Goal: Contribute content: Contribute content

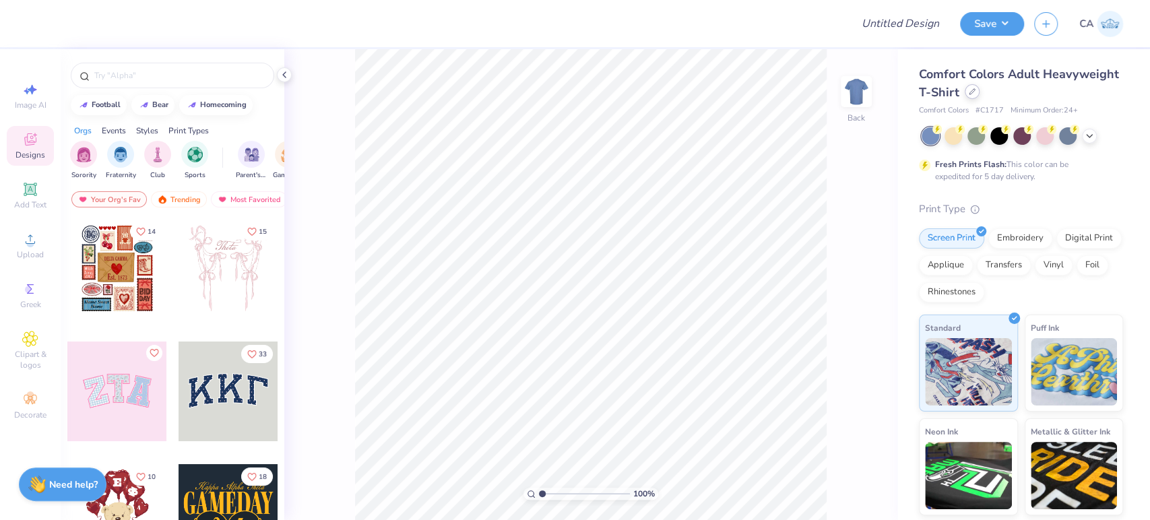
click at [975, 90] on icon at bounding box center [972, 91] width 5 height 5
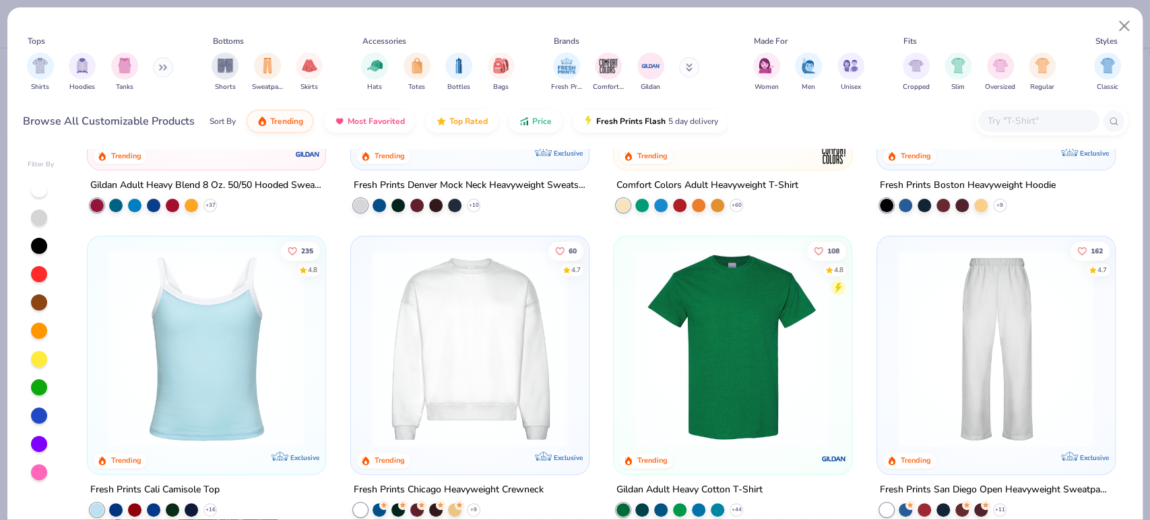
scroll to position [449, 0]
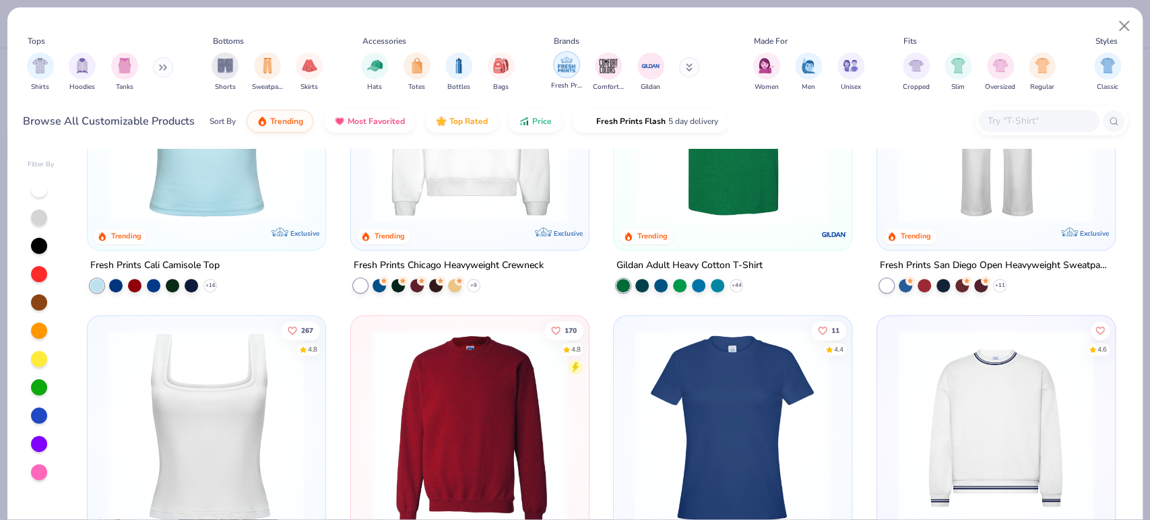
click at [578, 65] on div "filter for Fresh Prints" at bounding box center [566, 64] width 27 height 27
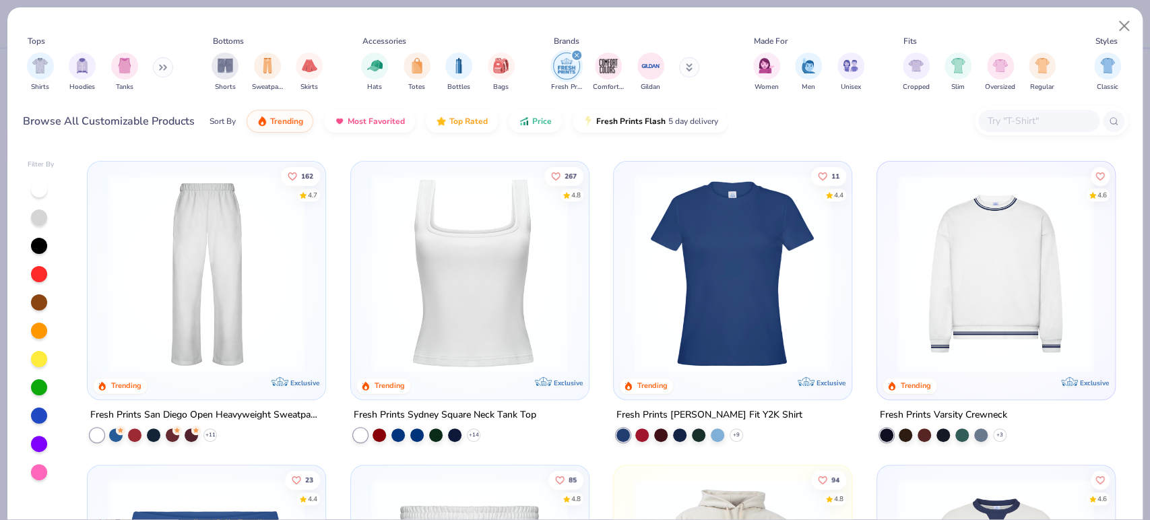
scroll to position [598, 0]
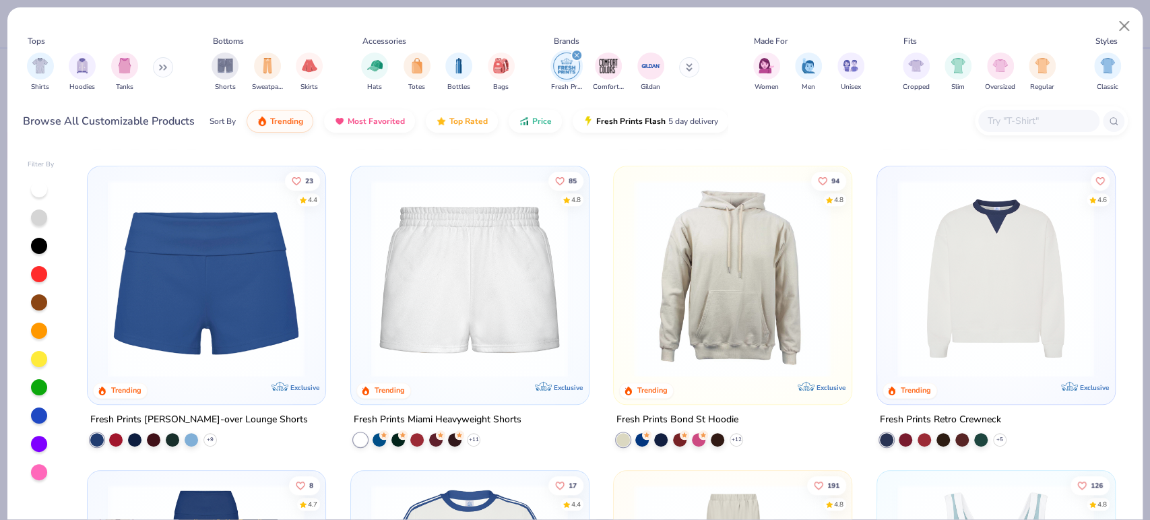
click at [917, 270] on img at bounding box center [996, 278] width 210 height 197
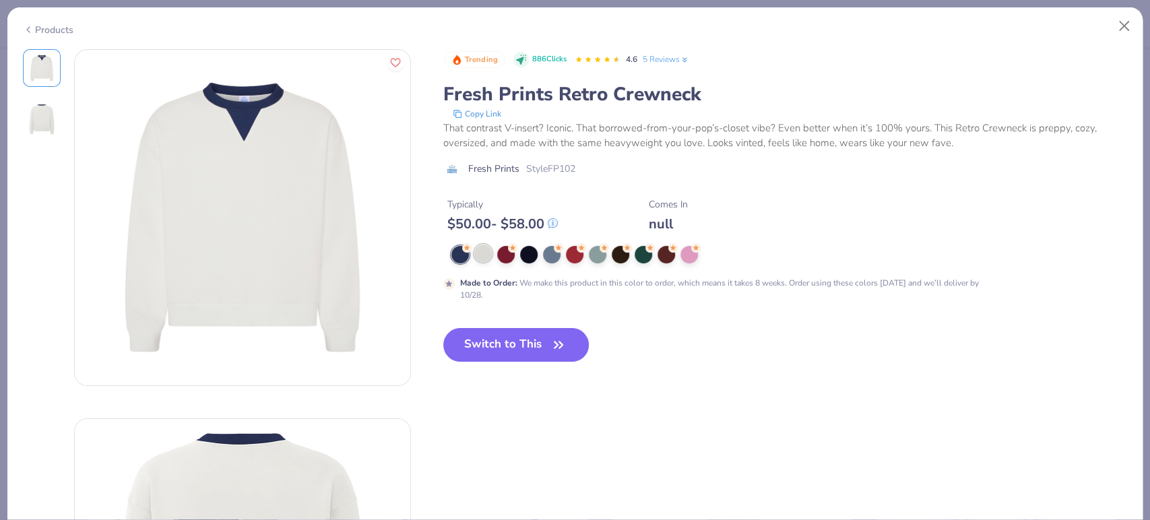
click at [485, 258] on div at bounding box center [483, 254] width 18 height 18
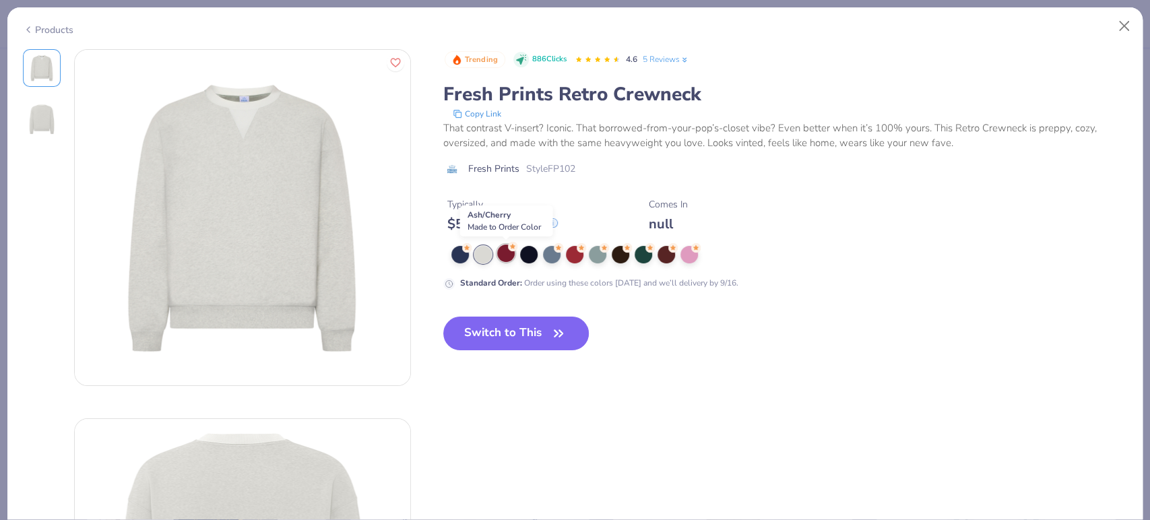
click at [499, 255] on div at bounding box center [506, 254] width 18 height 18
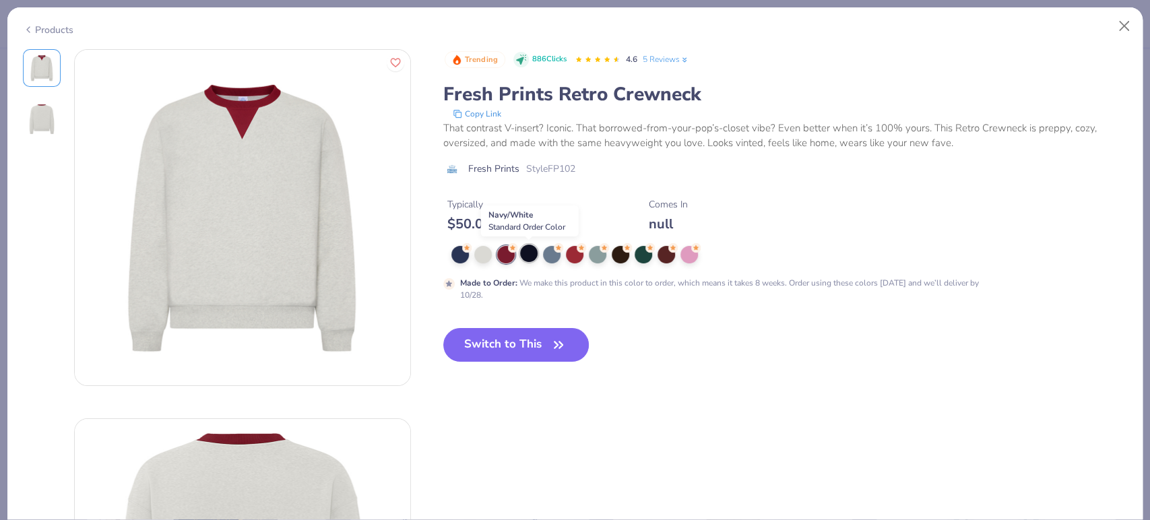
click at [533, 255] on div at bounding box center [529, 254] width 18 height 18
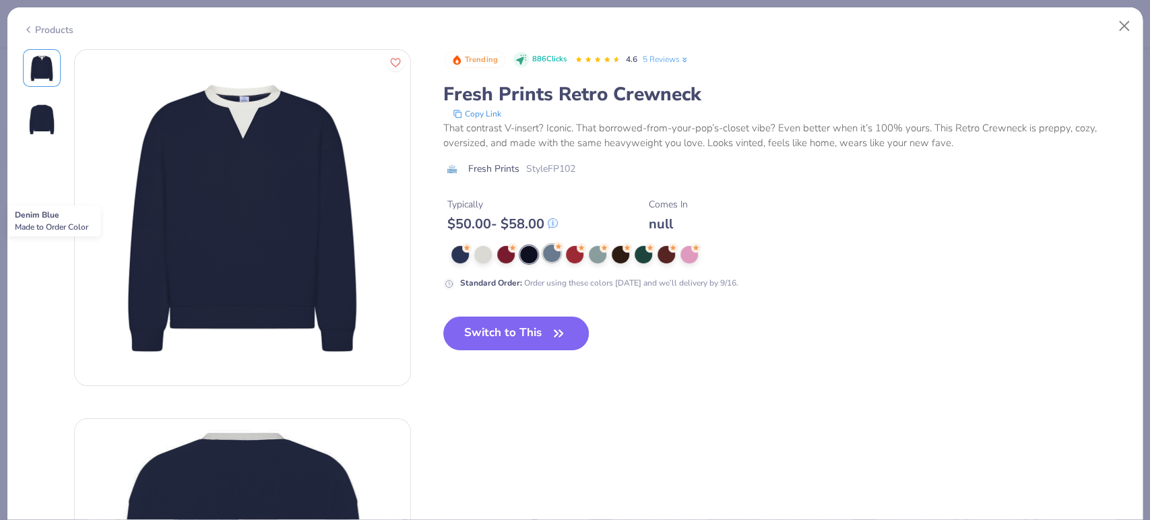
click at [548, 255] on div at bounding box center [552, 254] width 18 height 18
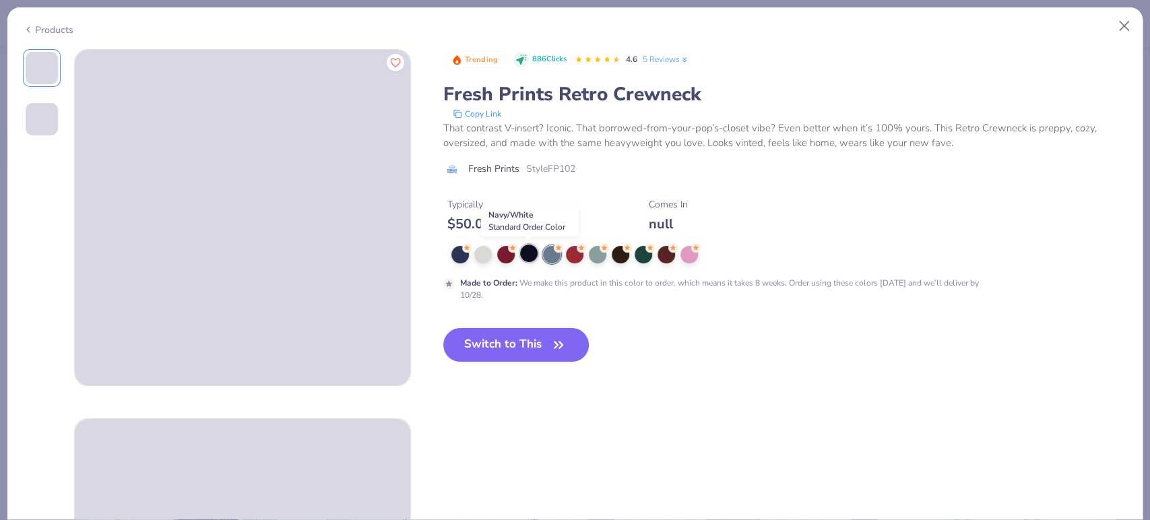
click at [528, 250] on div at bounding box center [529, 254] width 18 height 18
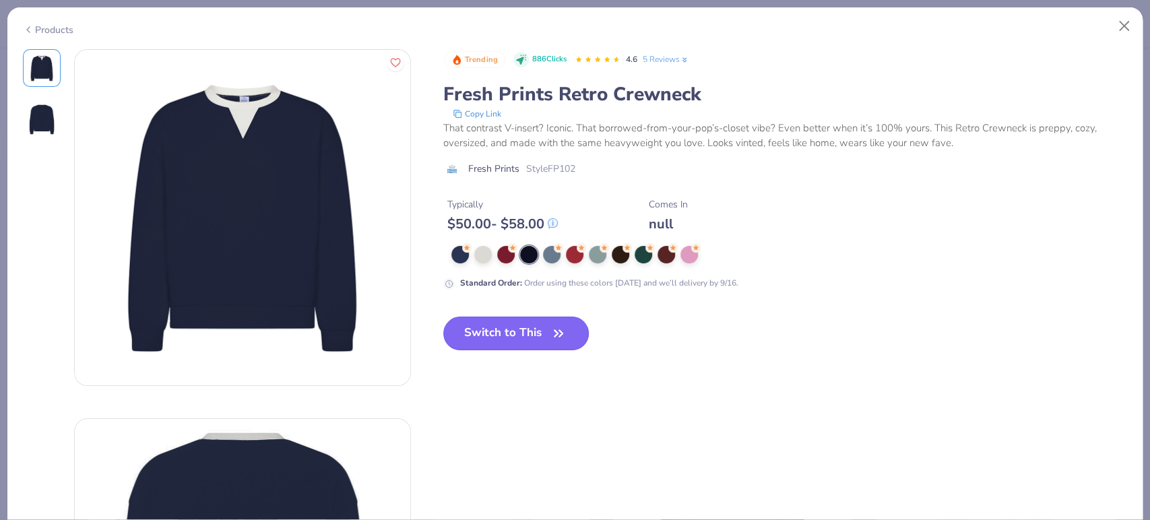
click at [582, 333] on button "Switch to This" at bounding box center [516, 334] width 146 height 34
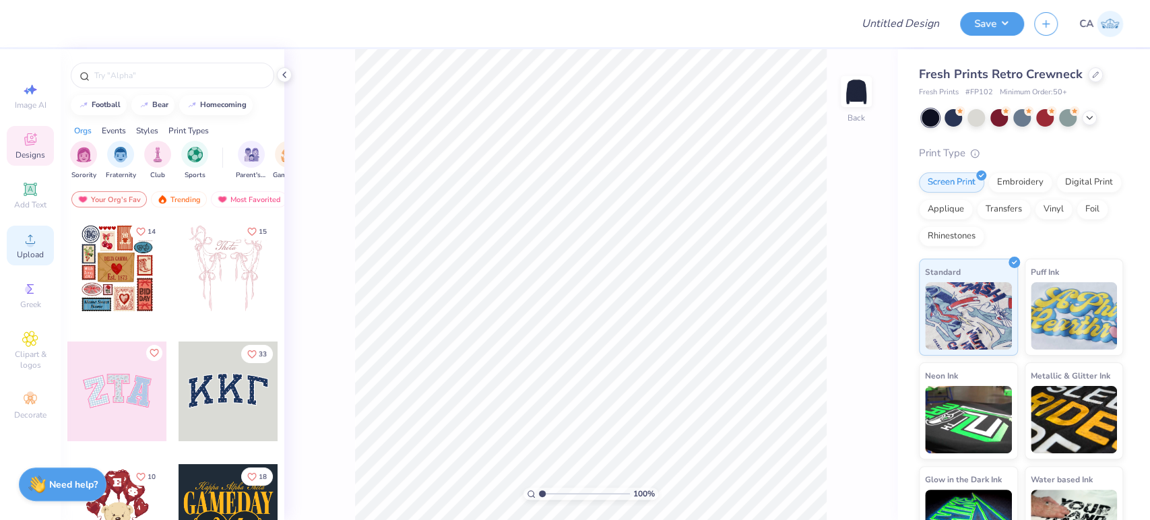
click at [39, 242] on div "Upload" at bounding box center [30, 246] width 47 height 40
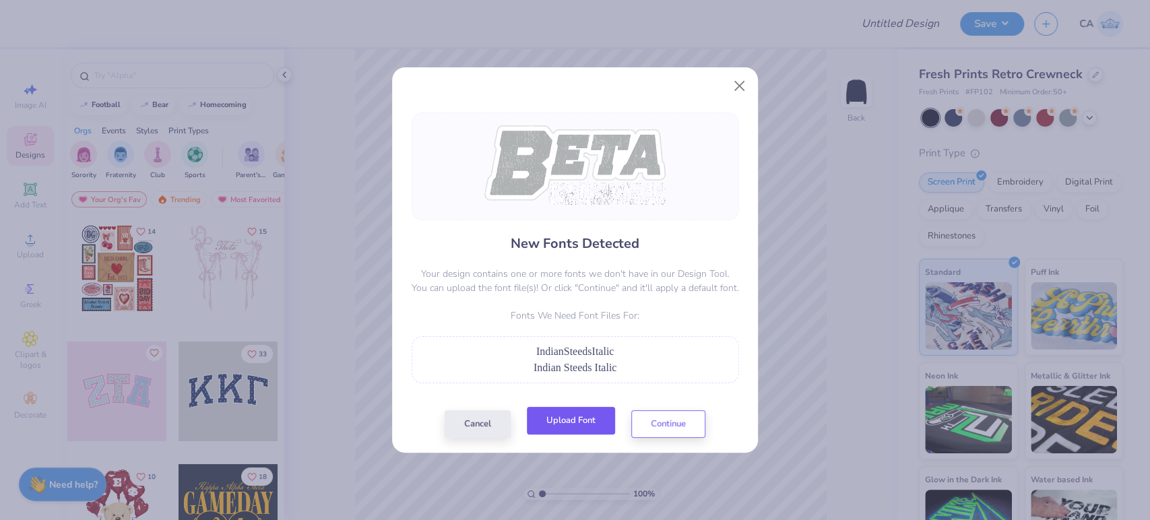
click at [549, 419] on button "Upload Font" at bounding box center [571, 421] width 88 height 28
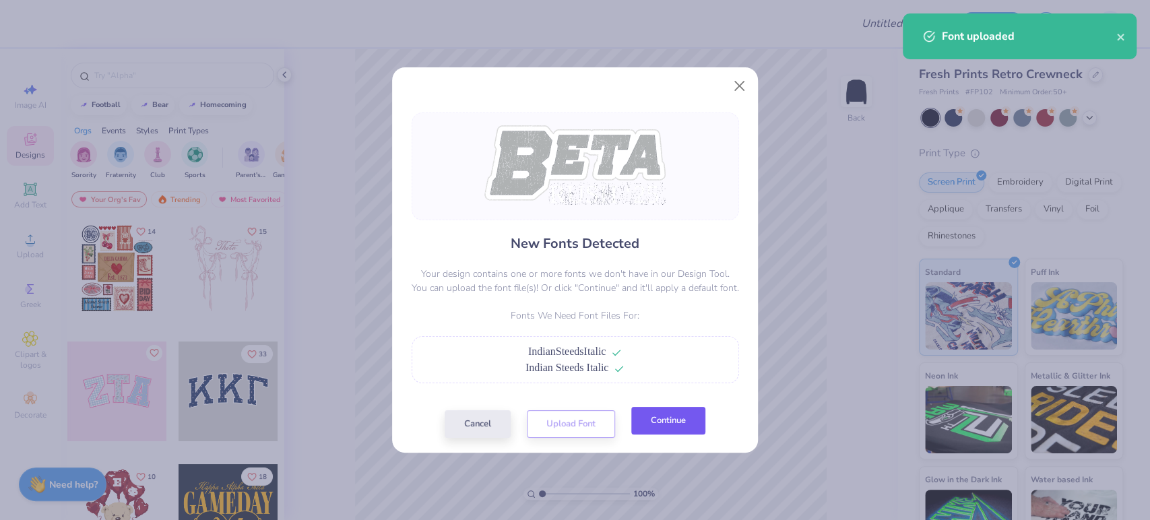
click at [679, 426] on button "Continue" at bounding box center [669, 421] width 74 height 28
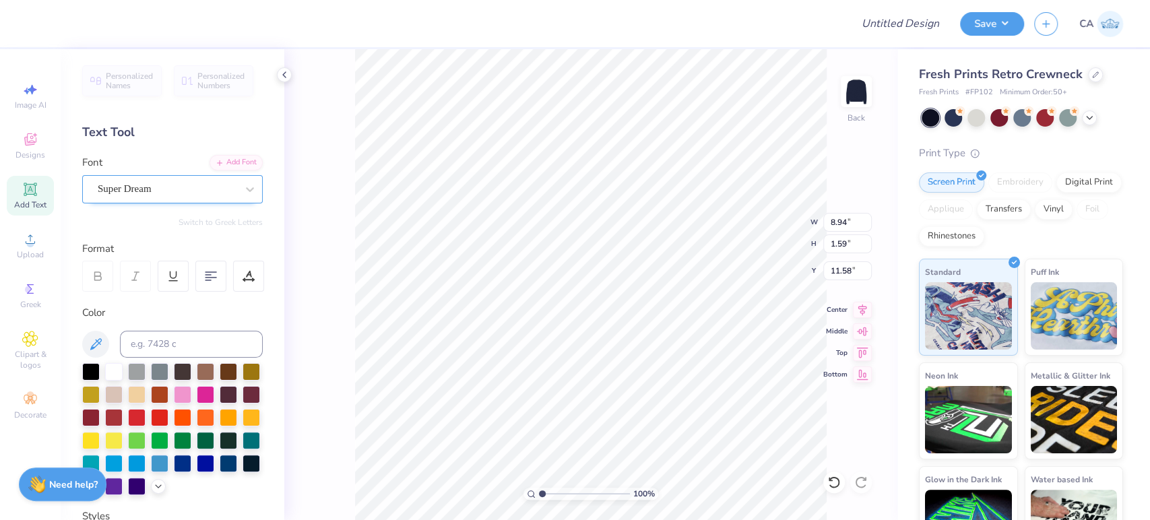
click at [133, 193] on div "Super Dream" at bounding box center [167, 189] width 142 height 21
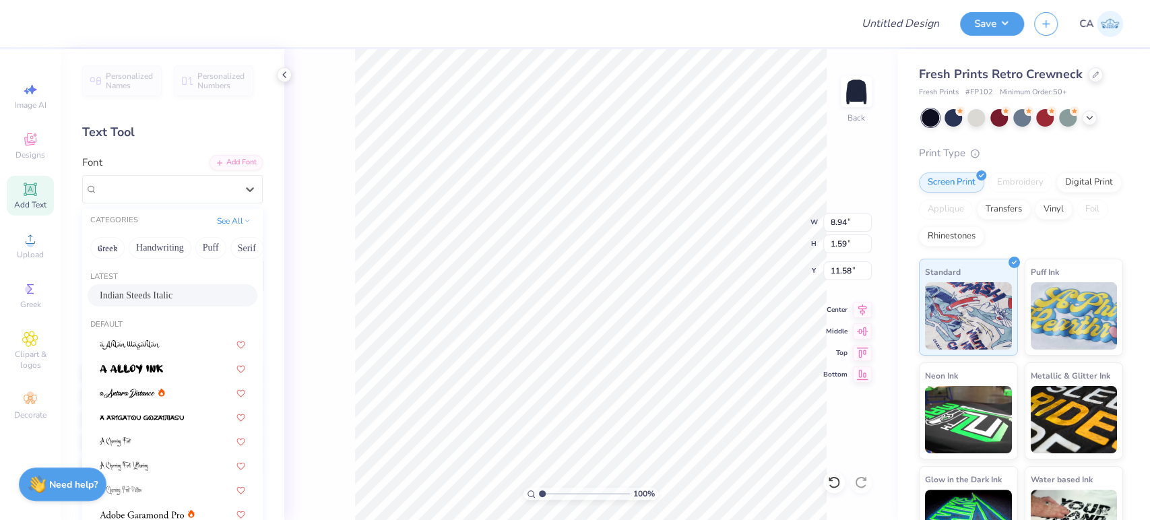
click at [141, 290] on span "Indian Steeds Italic" at bounding box center [136, 295] width 73 height 14
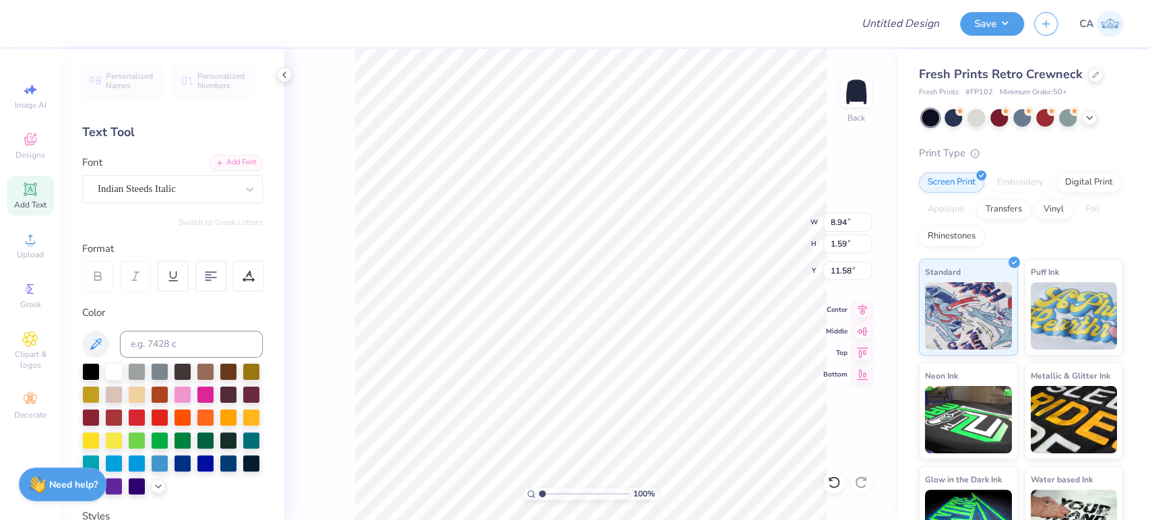
type input "9.43"
type input "1.51"
type input "11.78"
type input "9.67"
type input "1.85"
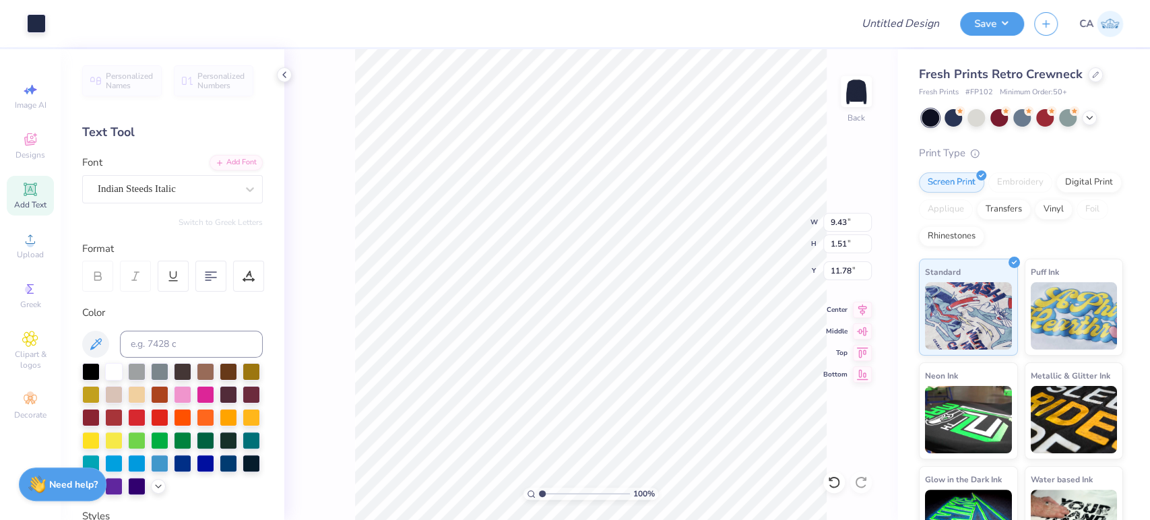
type input "11.44"
click at [561, 496] on input "range" at bounding box center [584, 494] width 91 height 12
type input "3.88"
click at [568, 499] on input "range" at bounding box center [584, 494] width 91 height 12
type input "11.53"
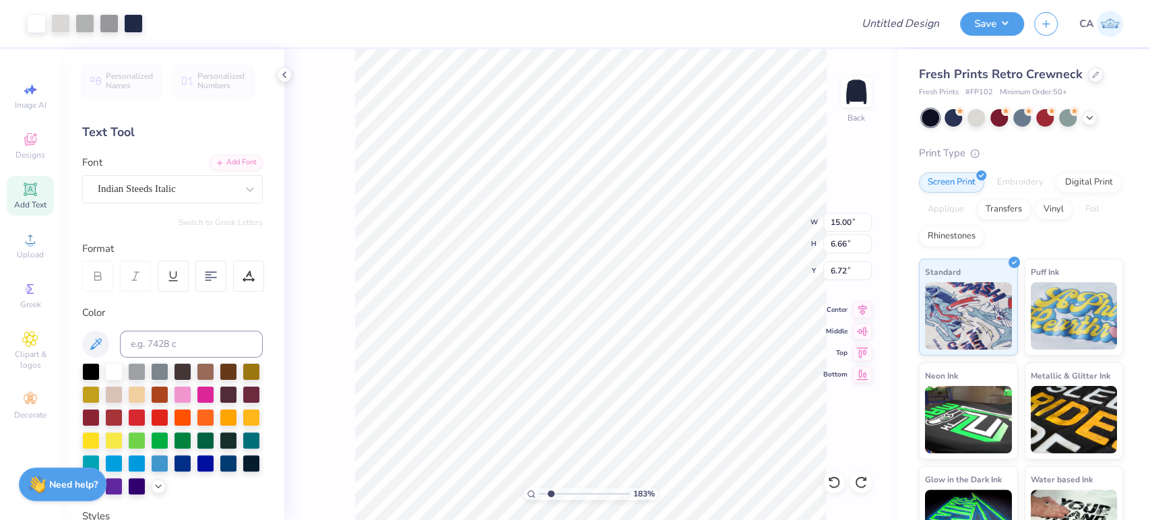
type input "1.96"
click at [551, 489] on input "range" at bounding box center [584, 494] width 91 height 12
type input "9.67"
type input "1.85"
type input "11.25"
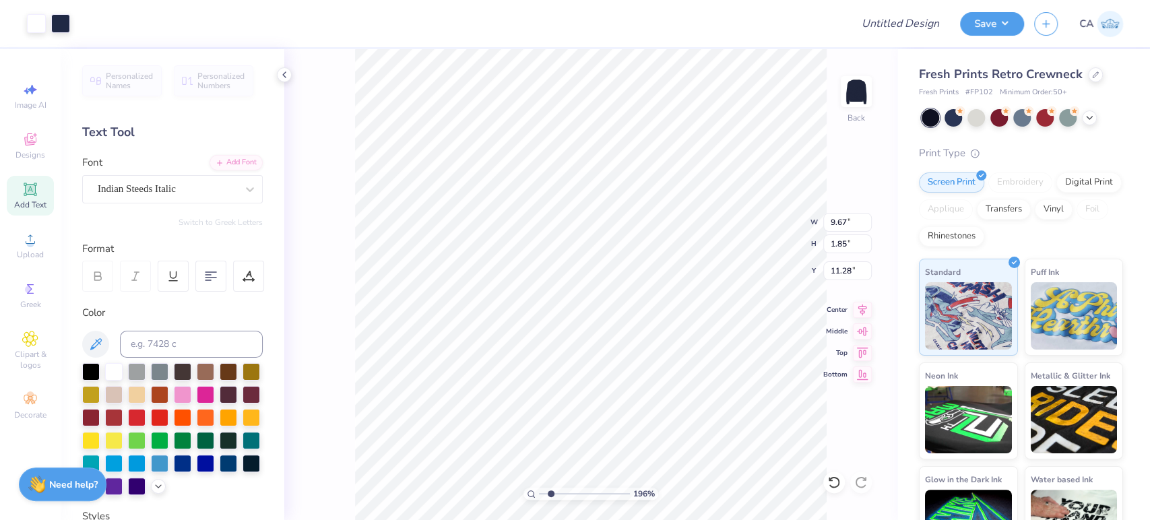
type input "11.28"
type input "9.53"
type input "1.82"
click at [558, 488] on input "range" at bounding box center [584, 494] width 91 height 12
type input "2.76"
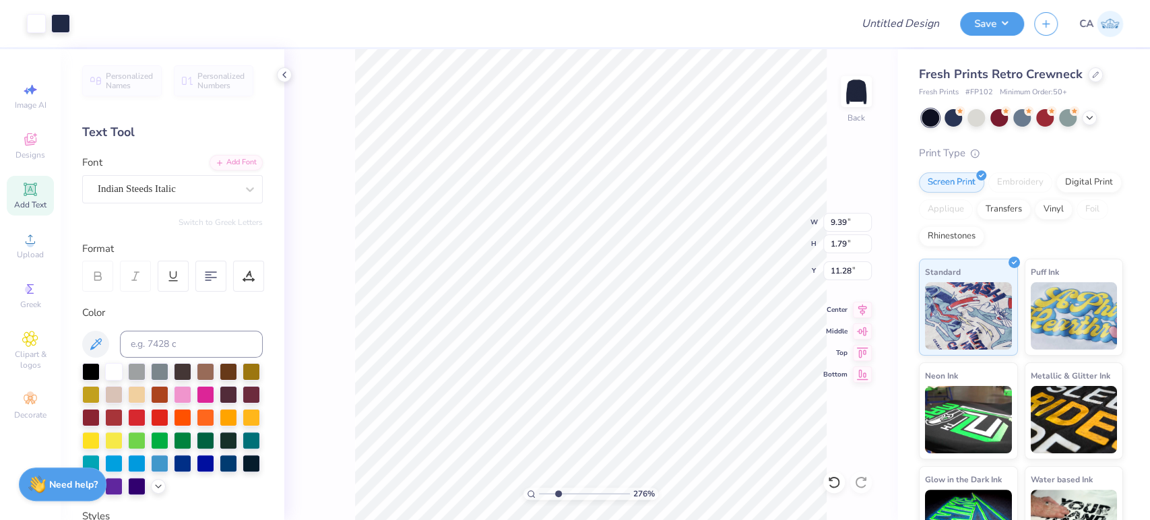
type input "9.39"
type input "1.79"
type input "11.26"
click at [571, 489] on input "range" at bounding box center [584, 494] width 91 height 12
click at [545, 499] on input "range" at bounding box center [584, 494] width 91 height 12
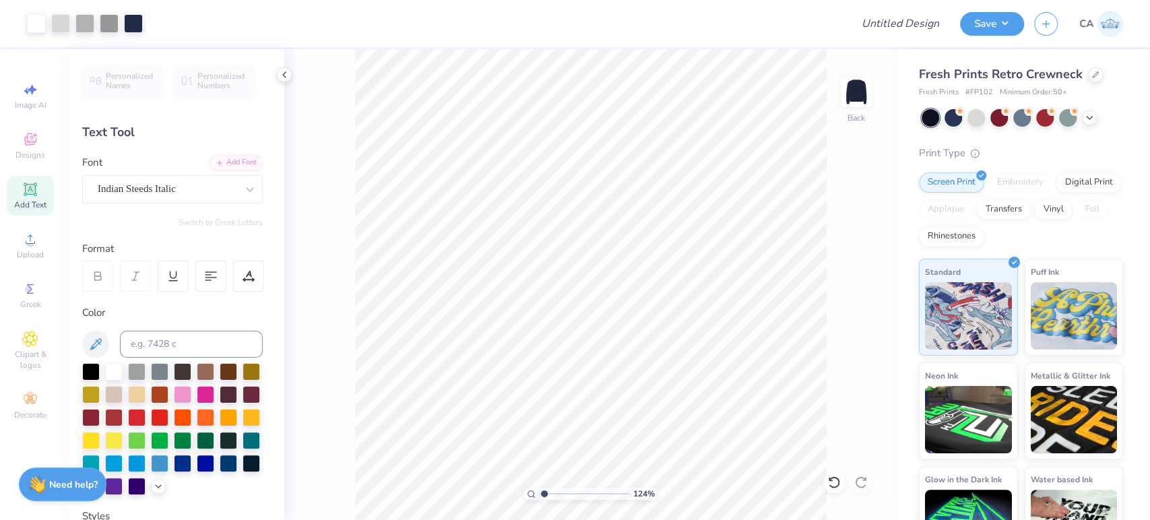
click at [559, 499] on div "124 %" at bounding box center [590, 284] width 471 height 471
type input "3.02"
click at [561, 495] on input "range" at bounding box center [584, 494] width 91 height 12
type input "9.39"
type input "1.79"
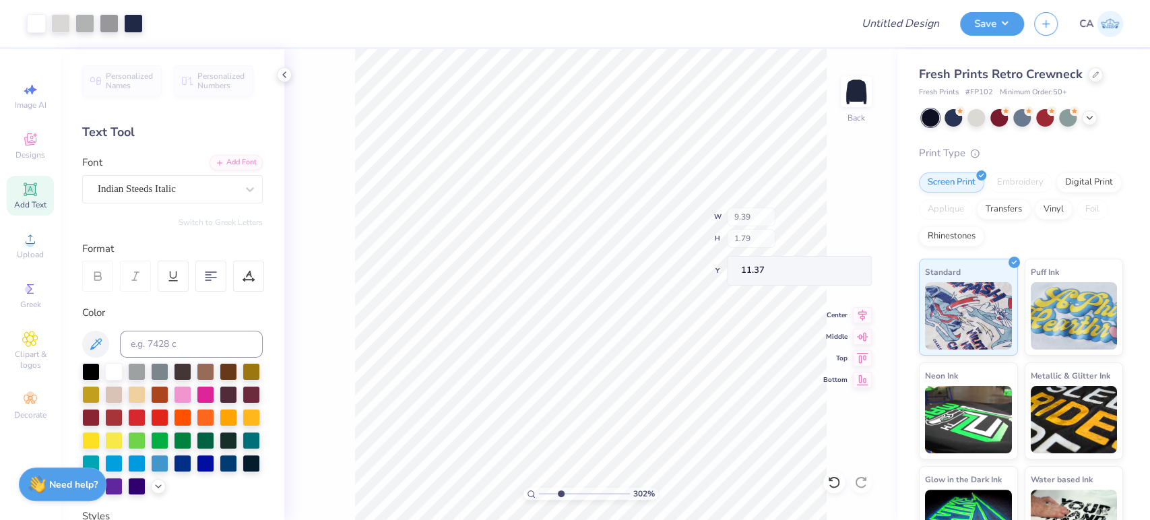
type input "11.37"
click at [552, 493] on div "302 %" at bounding box center [590, 284] width 471 height 471
drag, startPoint x: 551, startPoint y: 492, endPoint x: 530, endPoint y: 486, distance: 21.8
type input "1"
click at [539, 488] on input "range" at bounding box center [584, 494] width 91 height 12
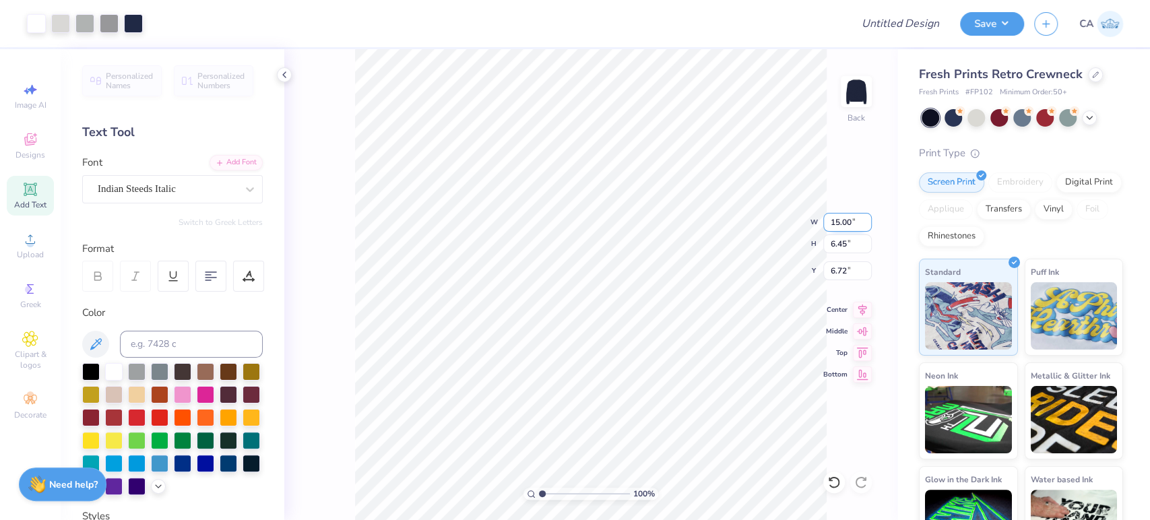
click at [838, 226] on input "15.00" at bounding box center [848, 222] width 49 height 19
type input "5.00"
type input "2.15"
type input "8.87"
click at [838, 226] on input "5.00" at bounding box center [848, 222] width 49 height 19
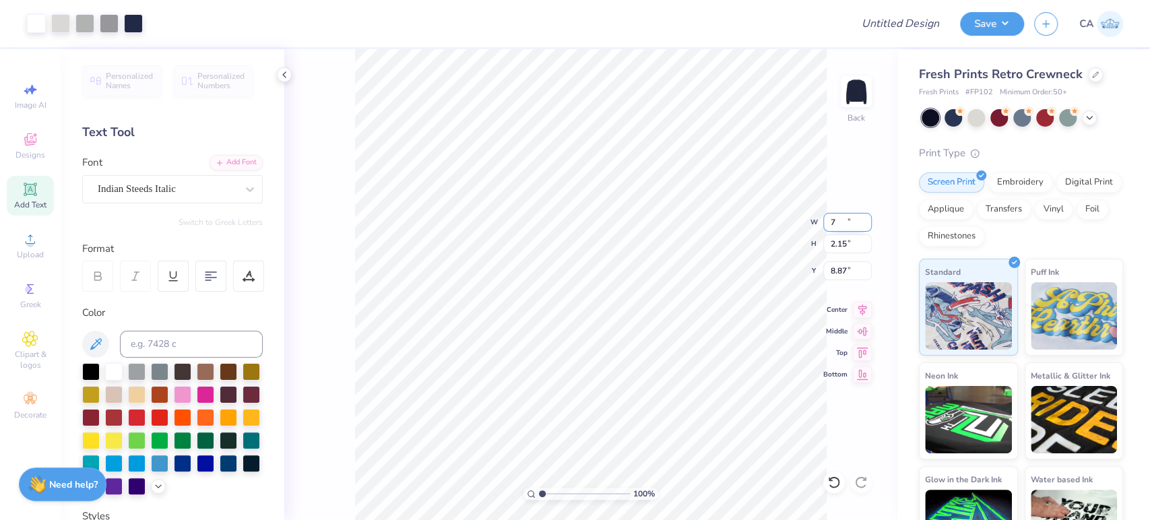
type input "7.00"
type input "3.01"
type input "8.44"
click at [838, 226] on input "7.00" at bounding box center [848, 222] width 49 height 19
type input "8.00"
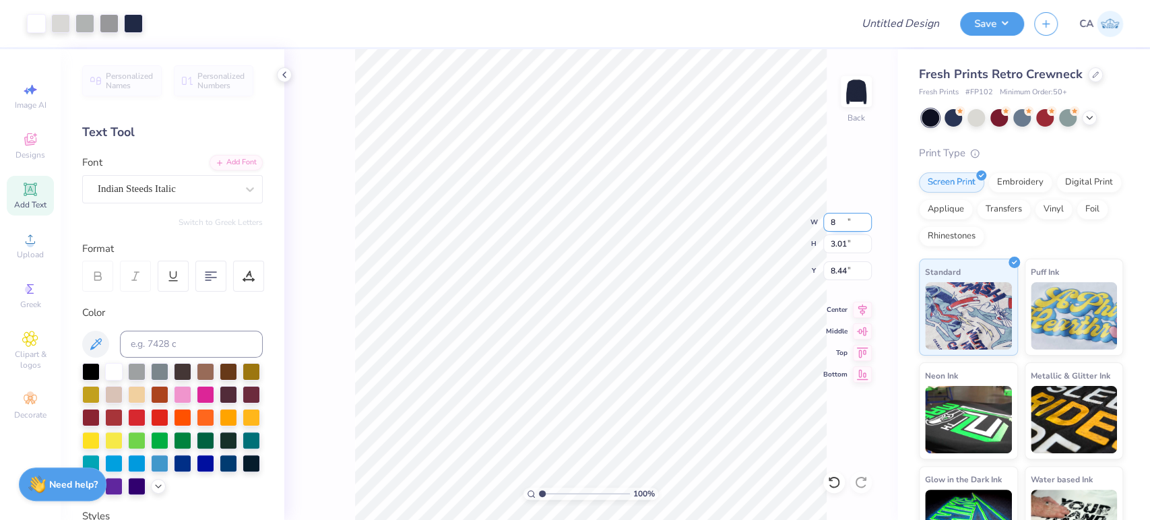
type input "3.44"
click at [840, 263] on input "8.22" at bounding box center [848, 271] width 49 height 19
type input "2.00"
drag, startPoint x: 570, startPoint y: 489, endPoint x: 609, endPoint y: 484, distance: 39.5
click at [609, 488] on input "range" at bounding box center [584, 494] width 91 height 12
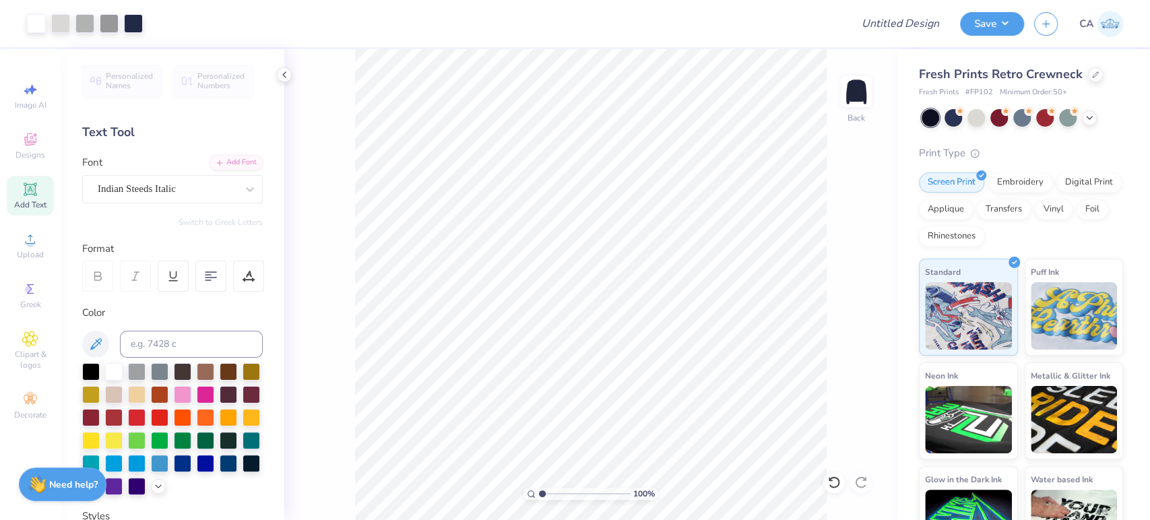
drag, startPoint x: 563, startPoint y: 493, endPoint x: 493, endPoint y: 495, distance: 70.8
type input "1"
click at [539, 495] on input "range" at bounding box center [584, 494] width 91 height 12
click at [975, 90] on span "# FP102" at bounding box center [980, 92] width 28 height 11
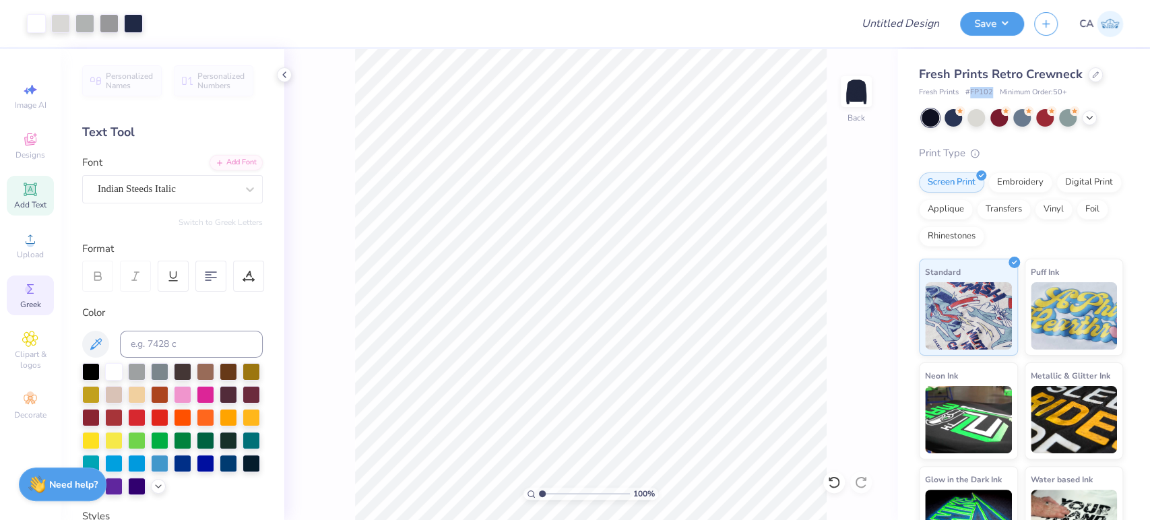
copy span "FP102"
click at [902, 21] on input "Design Title" at bounding box center [884, 23] width 132 height 27
paste input "FPS239924"
type input "FPS239924"
click at [985, 24] on button "Save" at bounding box center [992, 22] width 64 height 24
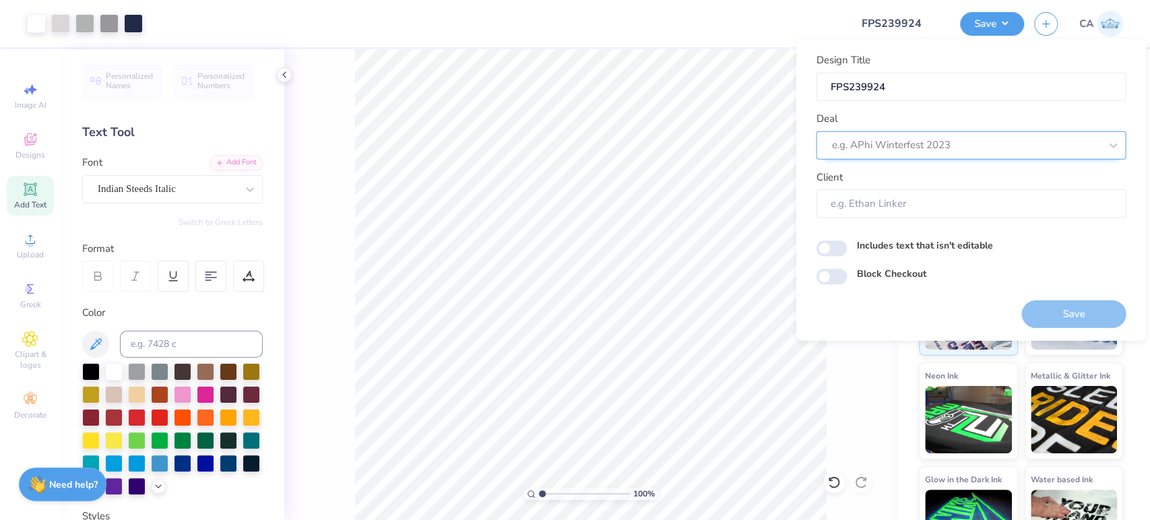
click at [947, 144] on div at bounding box center [966, 145] width 268 height 18
click at [883, 177] on div "Design Tool Gallery" at bounding box center [971, 181] width 299 height 22
type input "design tool gall"
type input "Design Tool Gallery User"
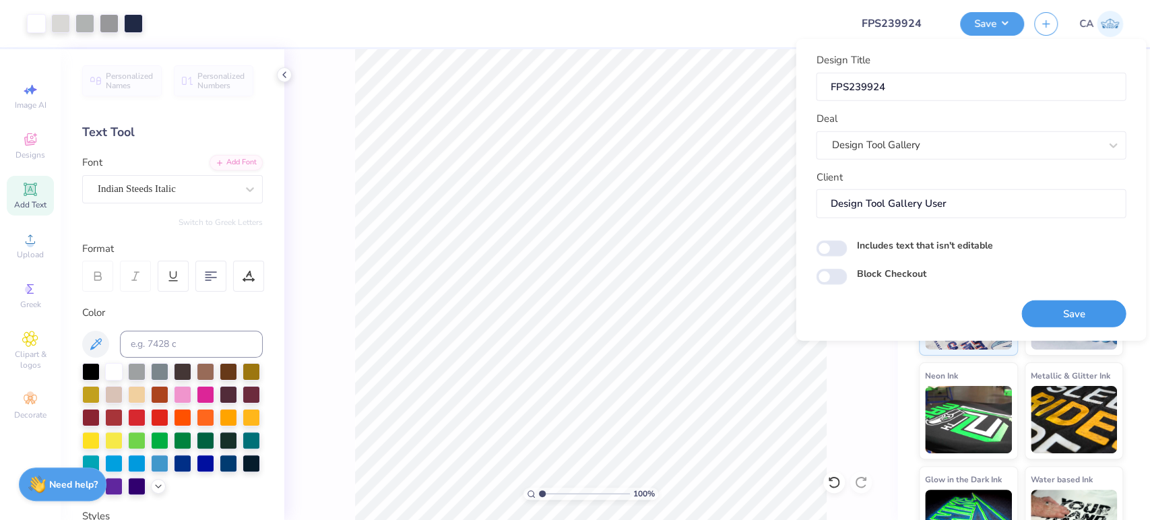
click at [1068, 303] on button "Save" at bounding box center [1074, 314] width 104 height 28
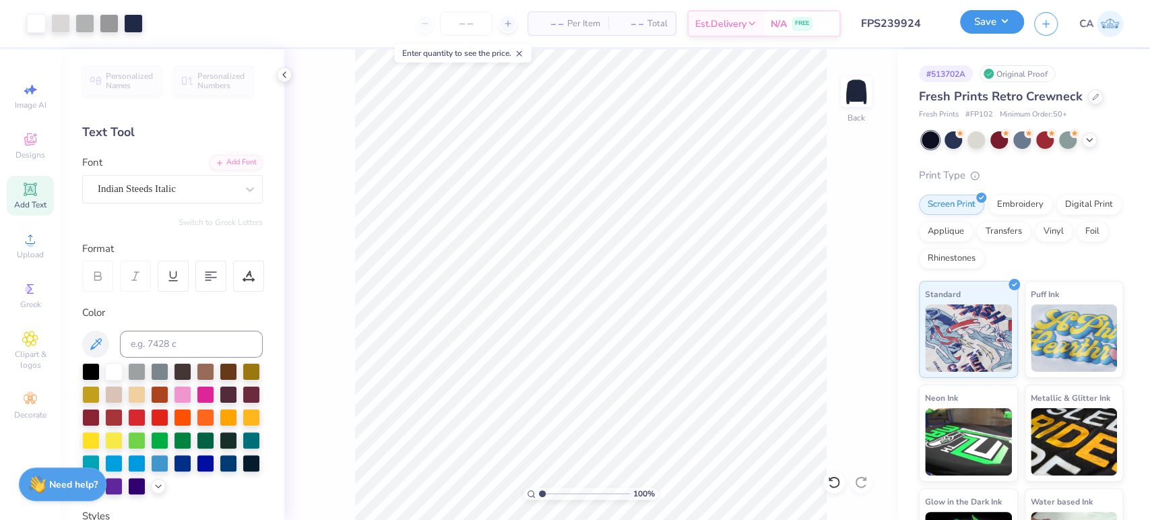
click at [994, 24] on button "Save" at bounding box center [992, 22] width 64 height 24
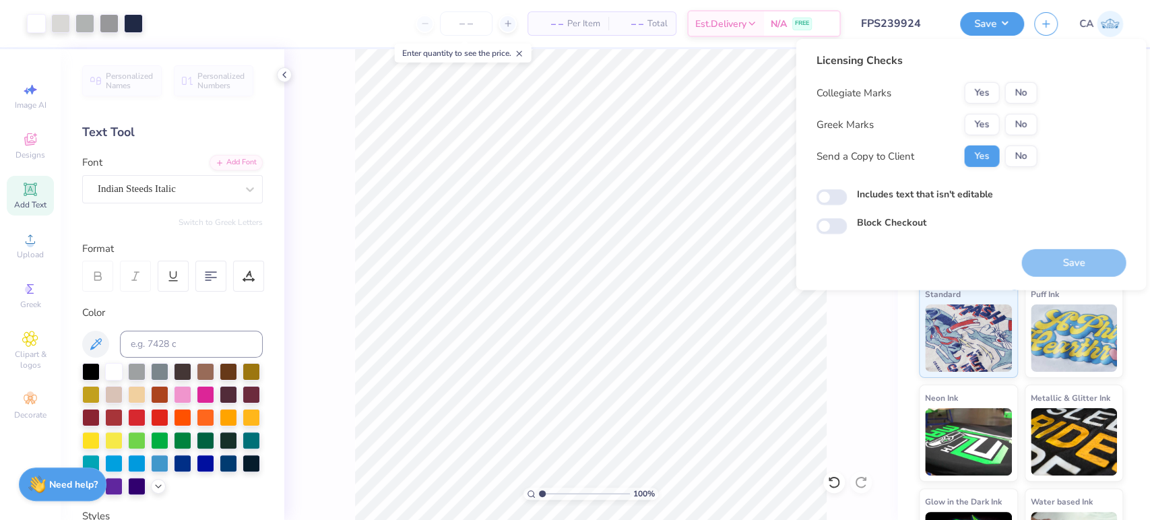
click at [980, 106] on div "Collegiate Marks Yes No Greek Marks Yes No Send a Copy to Client Yes No" at bounding box center [926, 124] width 221 height 85
click at [973, 125] on button "Yes" at bounding box center [981, 125] width 35 height 22
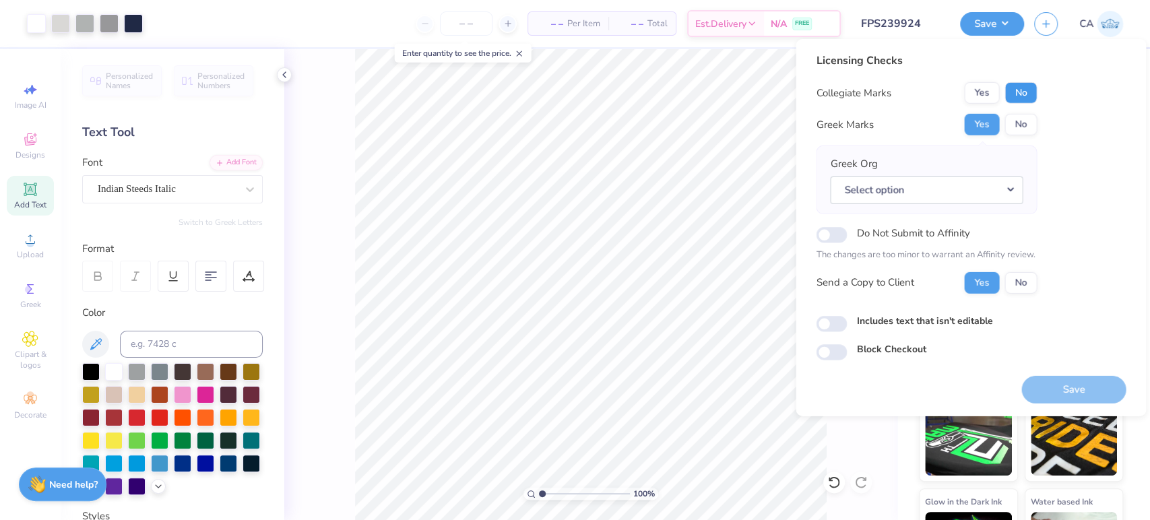
click at [1019, 90] on button "No" at bounding box center [1021, 93] width 32 height 22
drag, startPoint x: 985, startPoint y: 190, endPoint x: 988, endPoint y: 204, distance: 13.9
click at [985, 191] on button "Select option" at bounding box center [926, 190] width 193 height 28
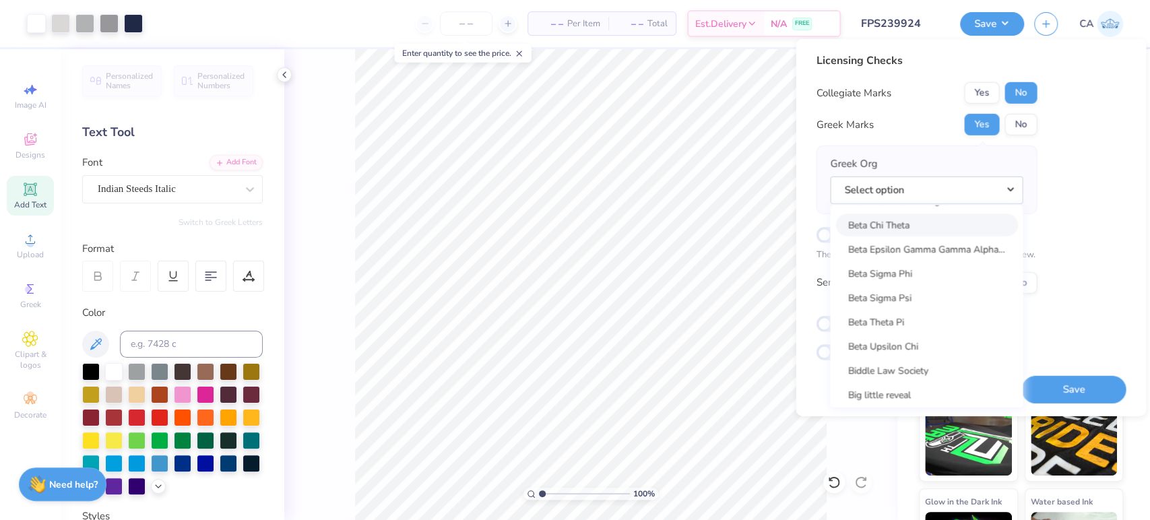
scroll to position [1915, 0]
click at [890, 251] on link "Beta Theta Pi" at bounding box center [927, 247] width 182 height 22
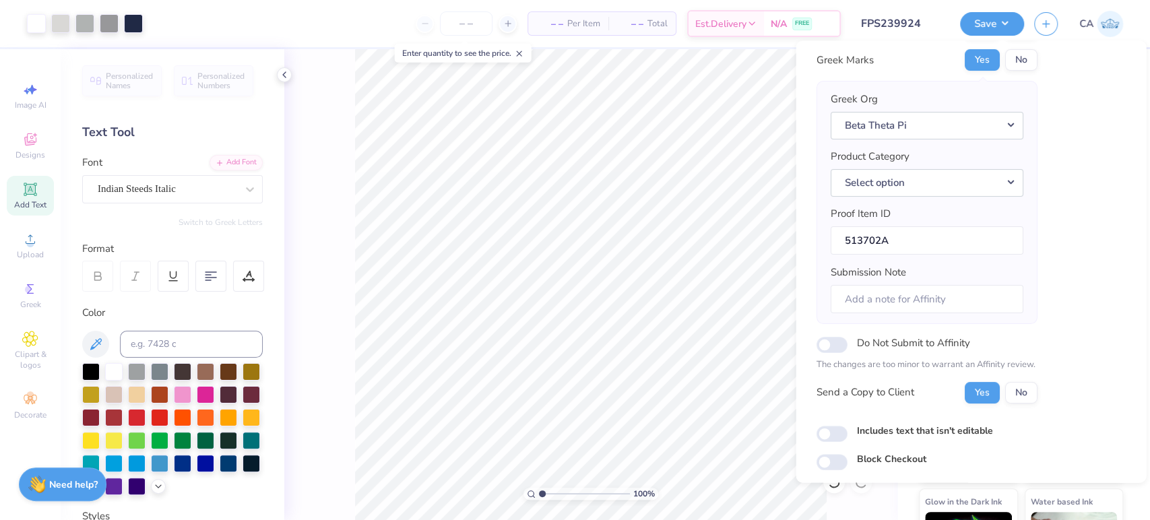
scroll to position [108, 0]
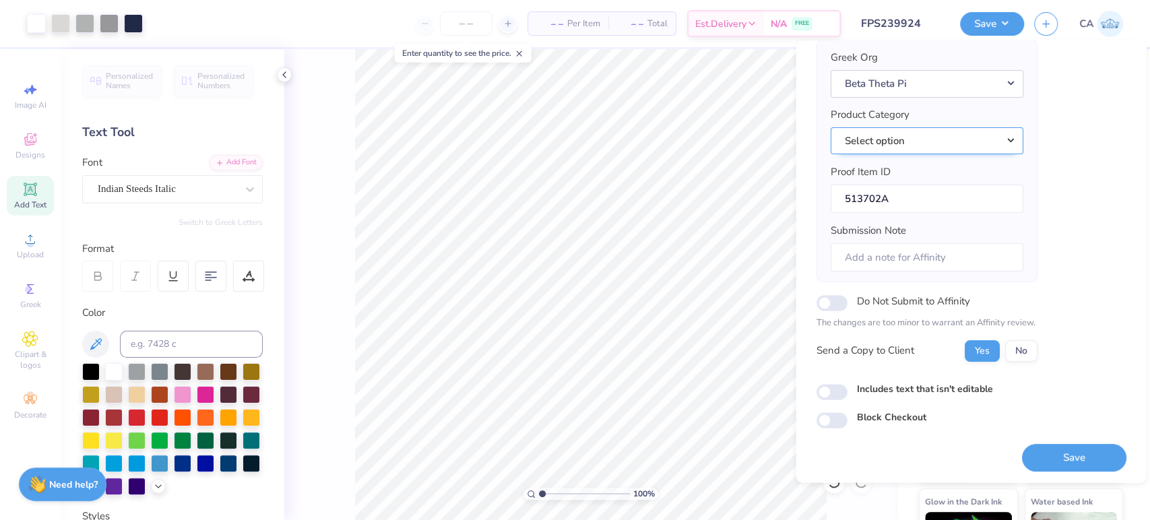
click at [915, 142] on button "Select option" at bounding box center [926, 141] width 193 height 28
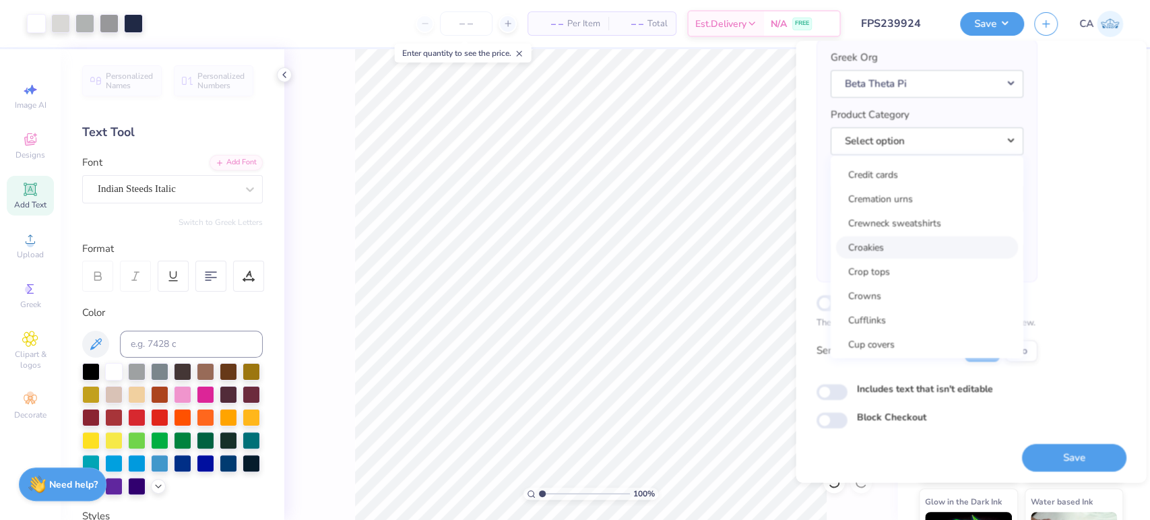
scroll to position [5990, 0]
click at [869, 250] on link "Croakies" at bounding box center [927, 248] width 182 height 22
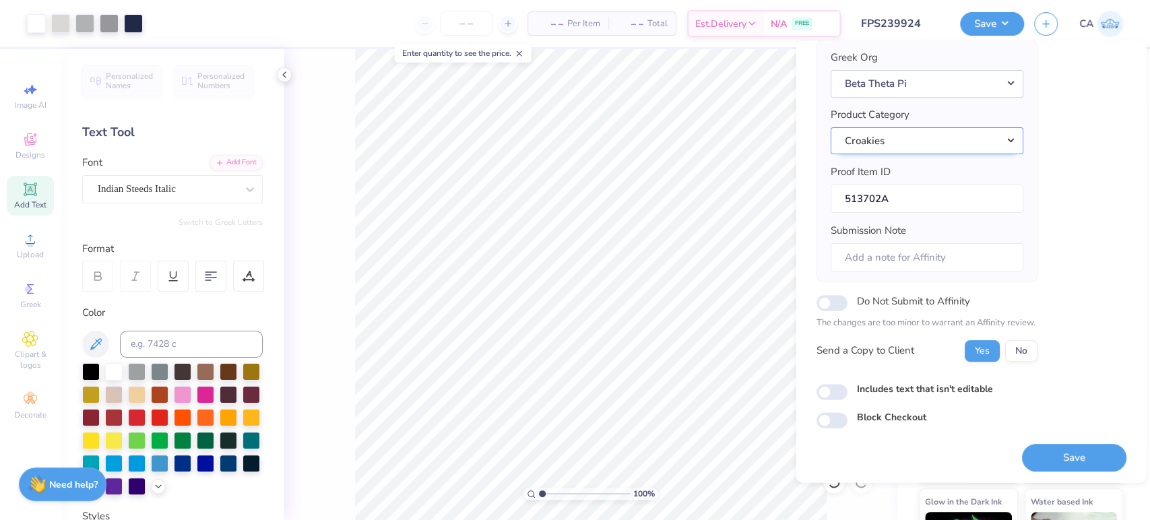
click at [879, 144] on button "Croakies" at bounding box center [926, 141] width 193 height 28
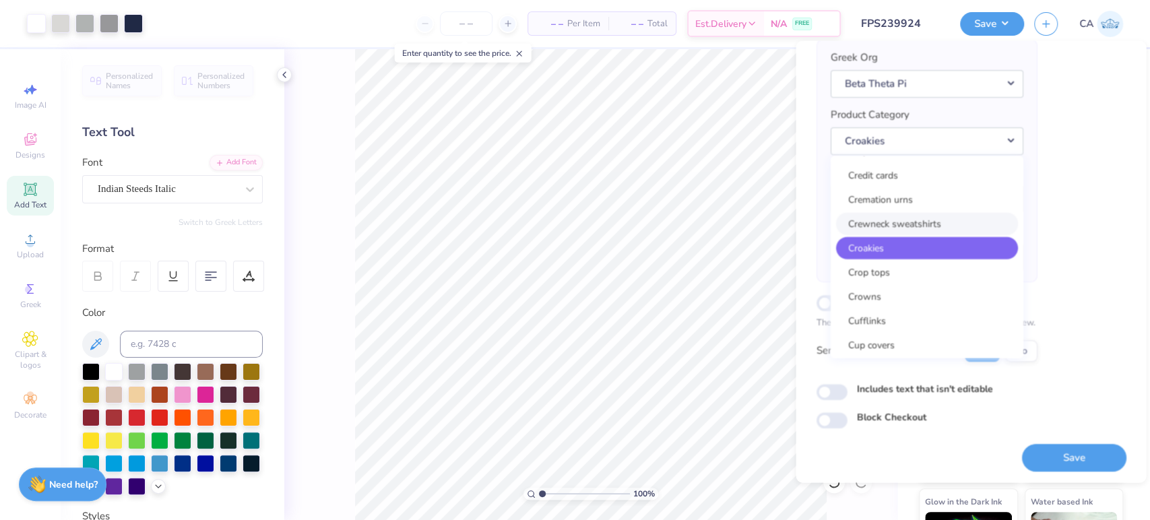
click at [893, 218] on link "Crewneck sweatshirts" at bounding box center [927, 224] width 182 height 22
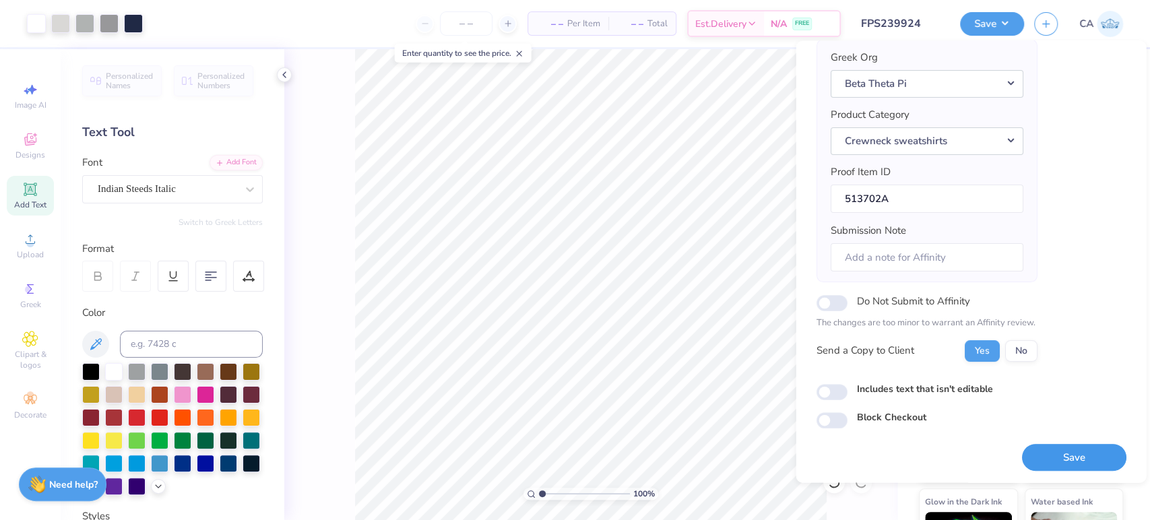
click at [1068, 461] on button "Save" at bounding box center [1074, 458] width 104 height 28
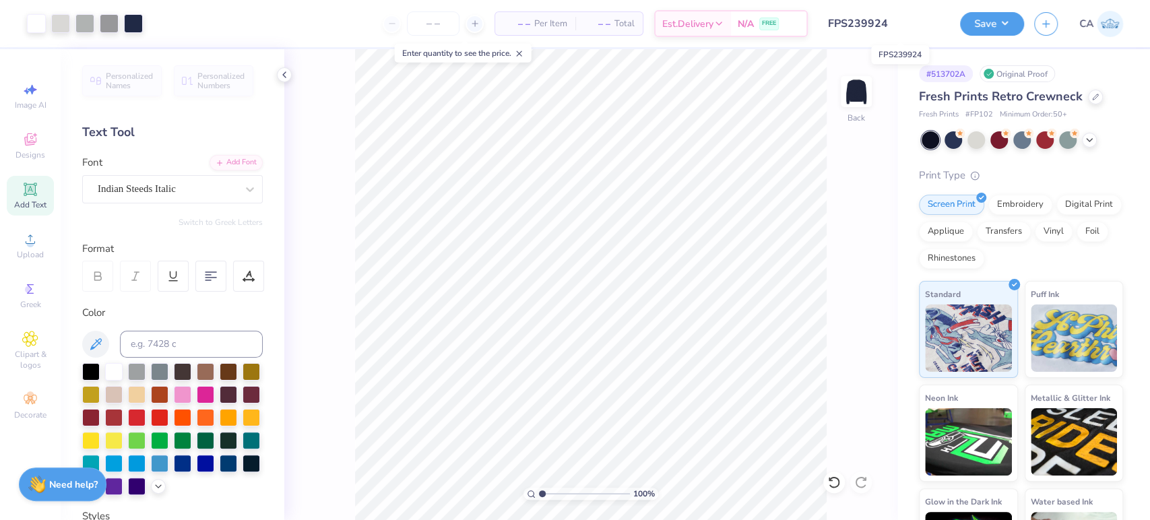
click at [898, 26] on input "FPS239924" at bounding box center [884, 23] width 132 height 27
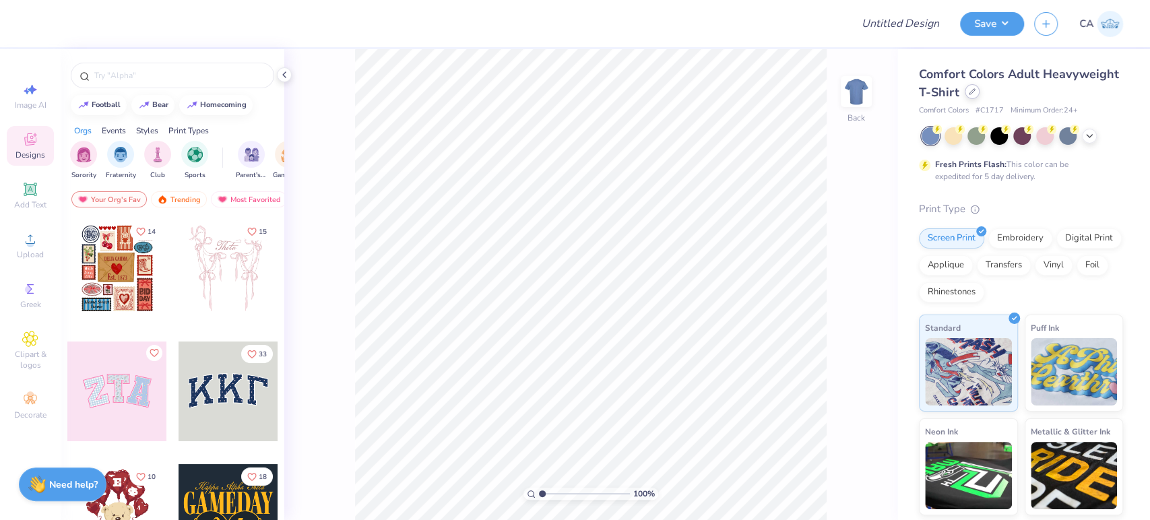
click at [980, 96] on div at bounding box center [972, 91] width 15 height 15
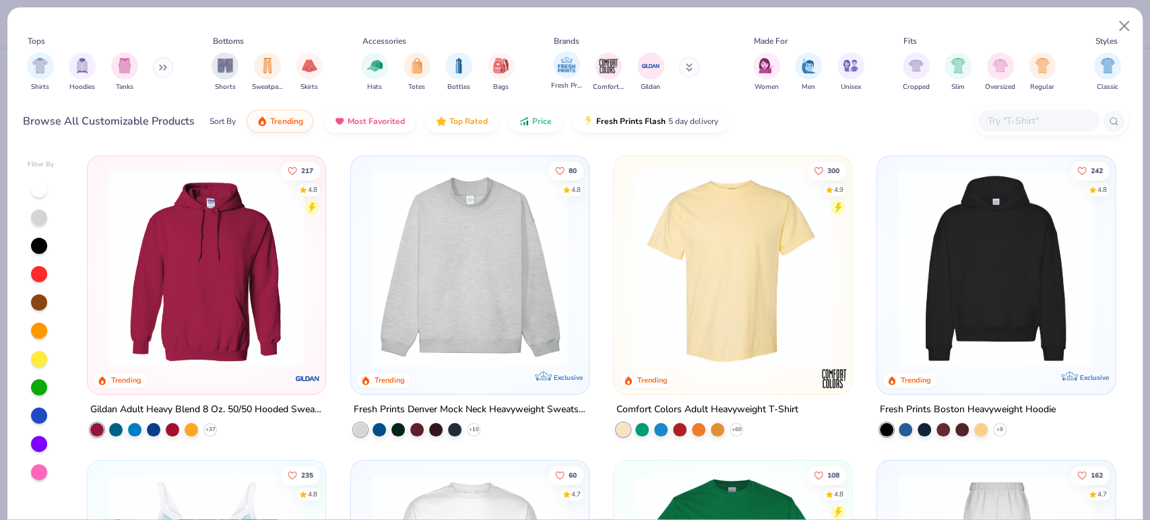
click at [565, 80] on div "Fresh Prints" at bounding box center [566, 71] width 31 height 40
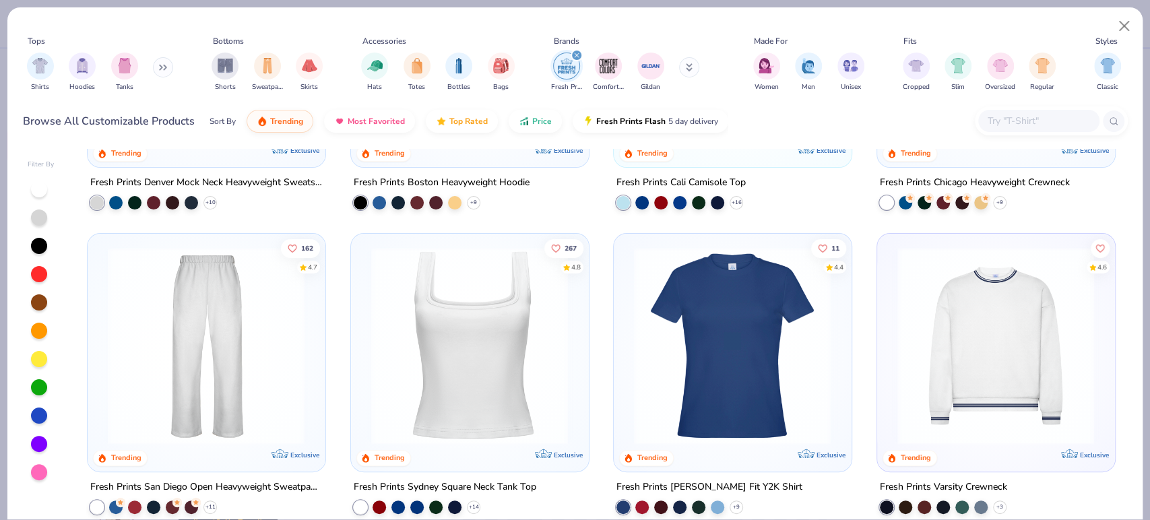
scroll to position [299, 0]
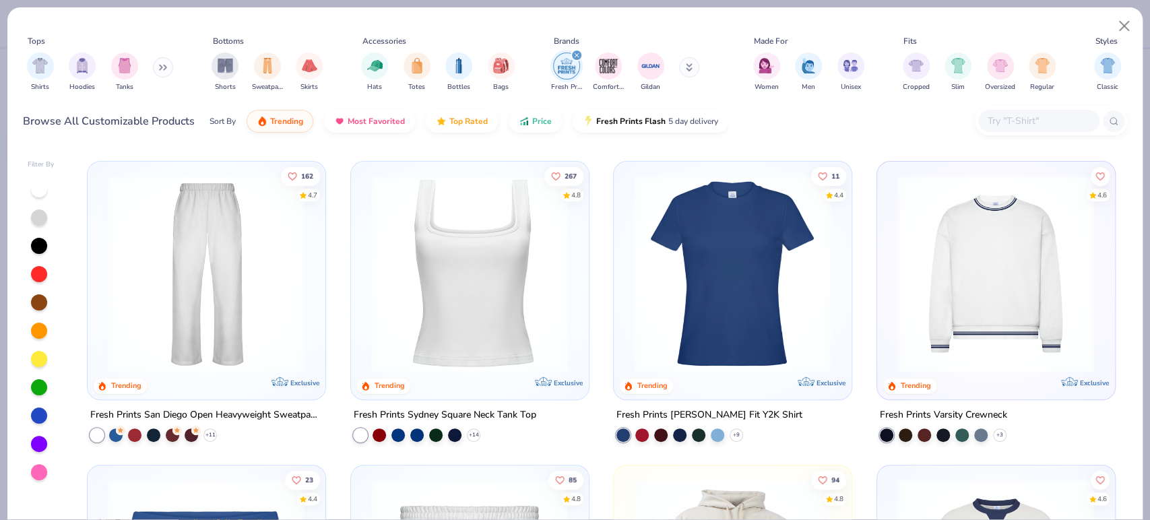
click at [946, 305] on img at bounding box center [996, 273] width 210 height 197
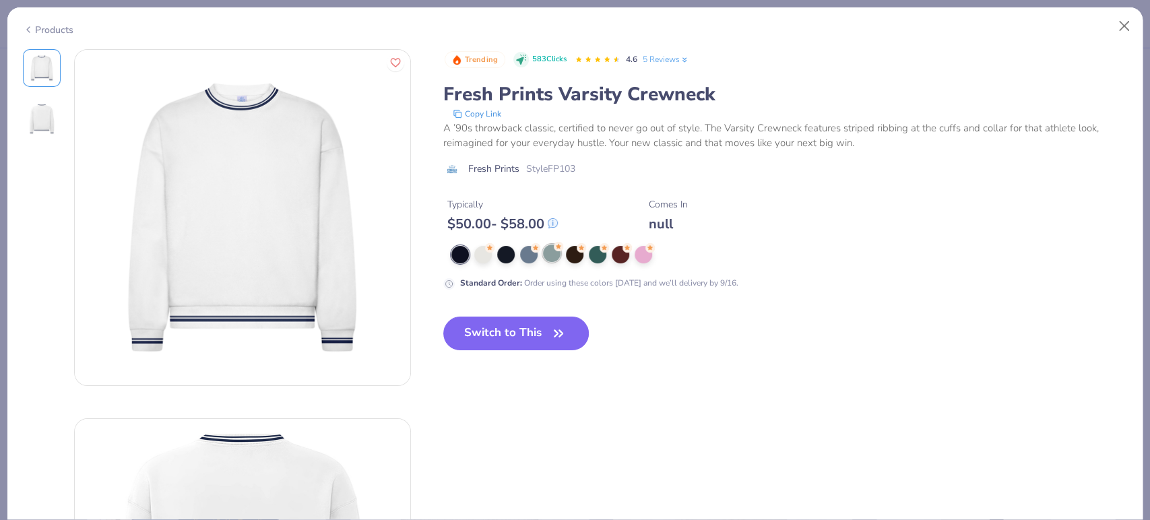
click at [555, 259] on div at bounding box center [552, 254] width 18 height 18
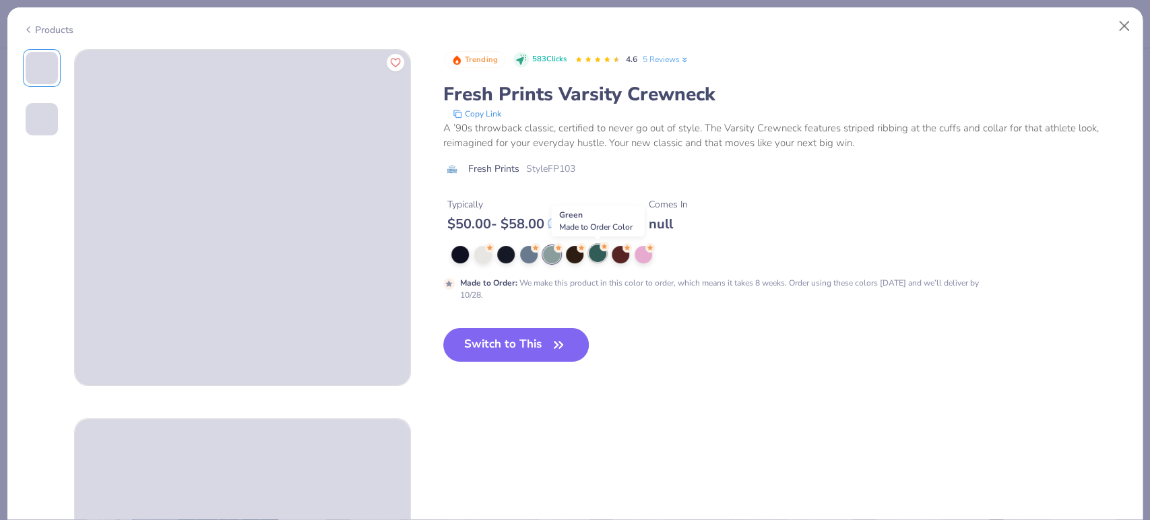
click at [601, 253] on div at bounding box center [598, 254] width 18 height 18
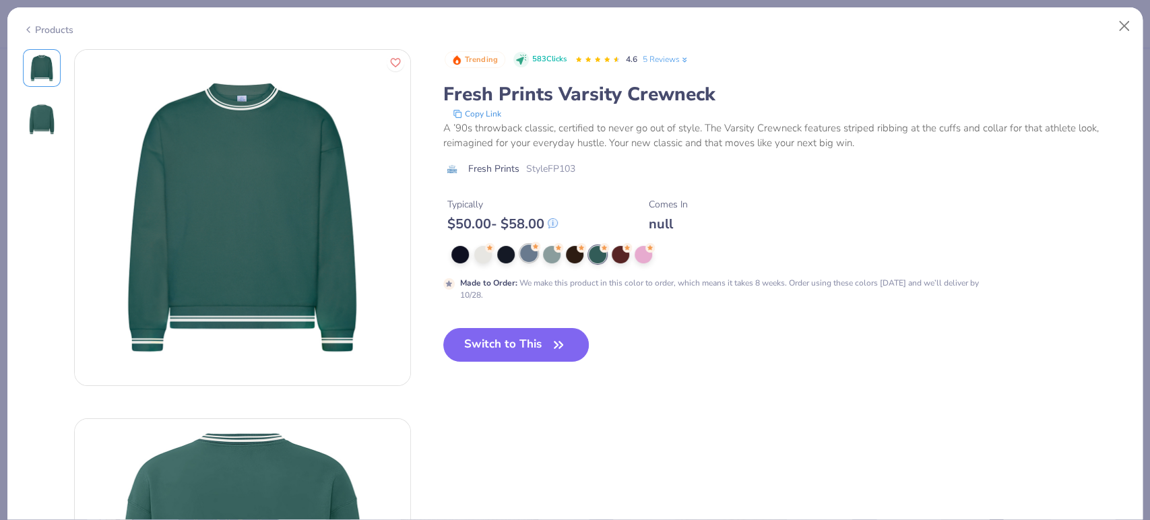
click at [534, 257] on div at bounding box center [529, 254] width 18 height 18
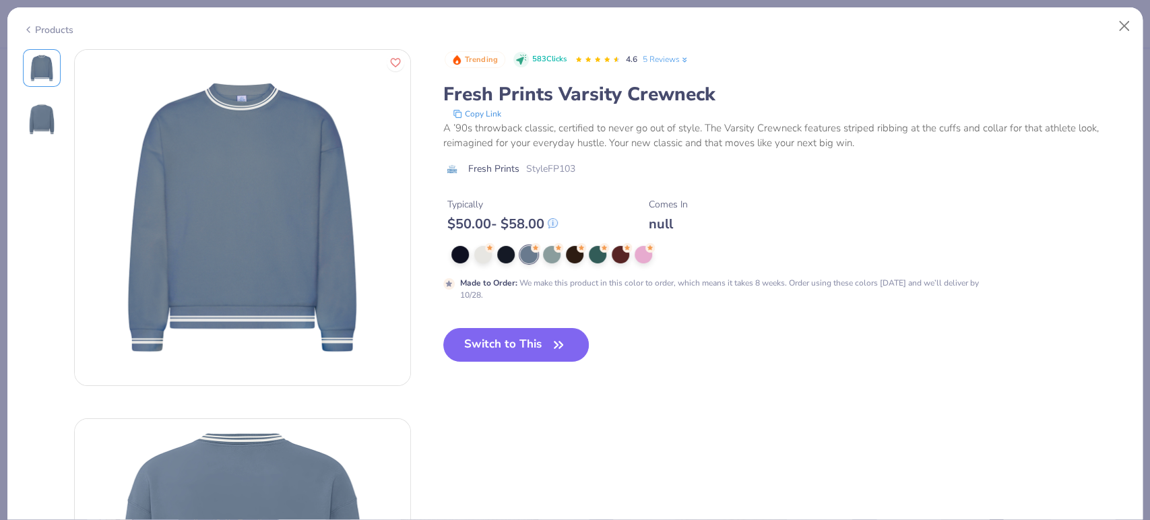
click at [493, 256] on div at bounding box center [717, 255] width 531 height 18
click at [485, 257] on div at bounding box center [483, 254] width 18 height 18
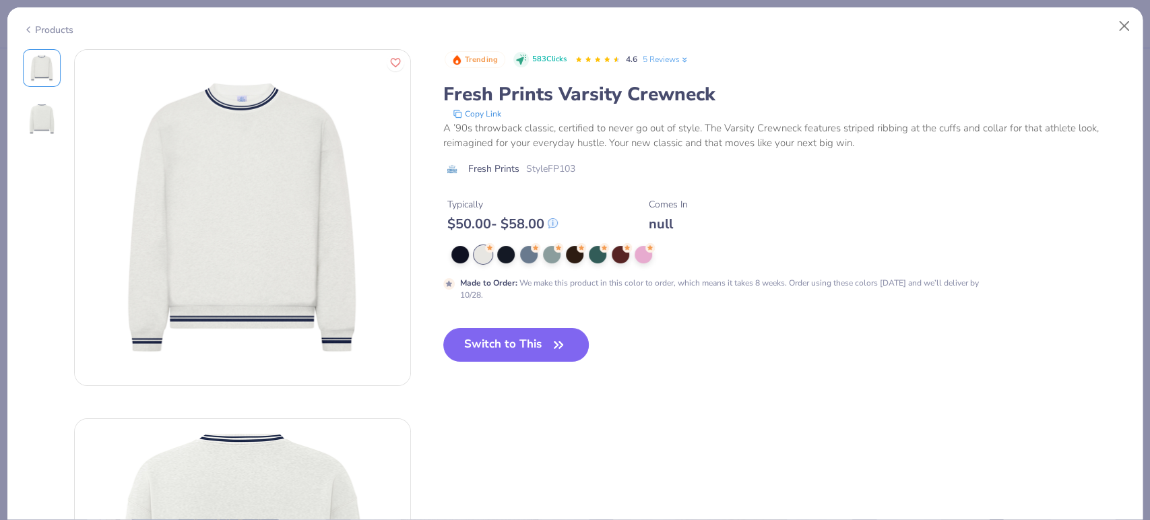
drag, startPoint x: 537, startPoint y: 352, endPoint x: 507, endPoint y: 374, distance: 37.6
click at [537, 352] on button "Switch to This" at bounding box center [516, 345] width 146 height 34
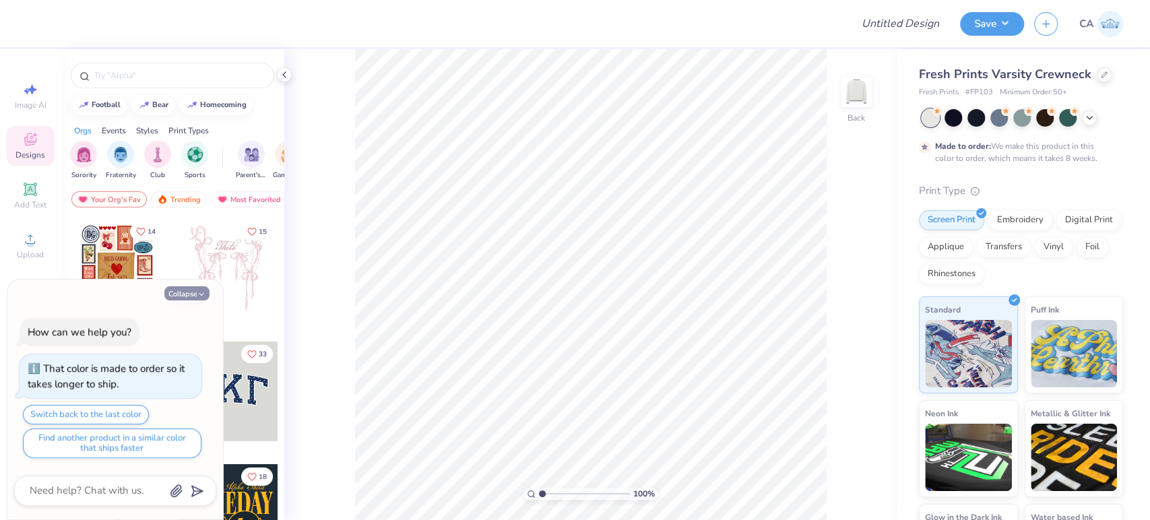
click at [204, 298] on icon "button" at bounding box center [201, 294] width 8 height 8
type textarea "x"
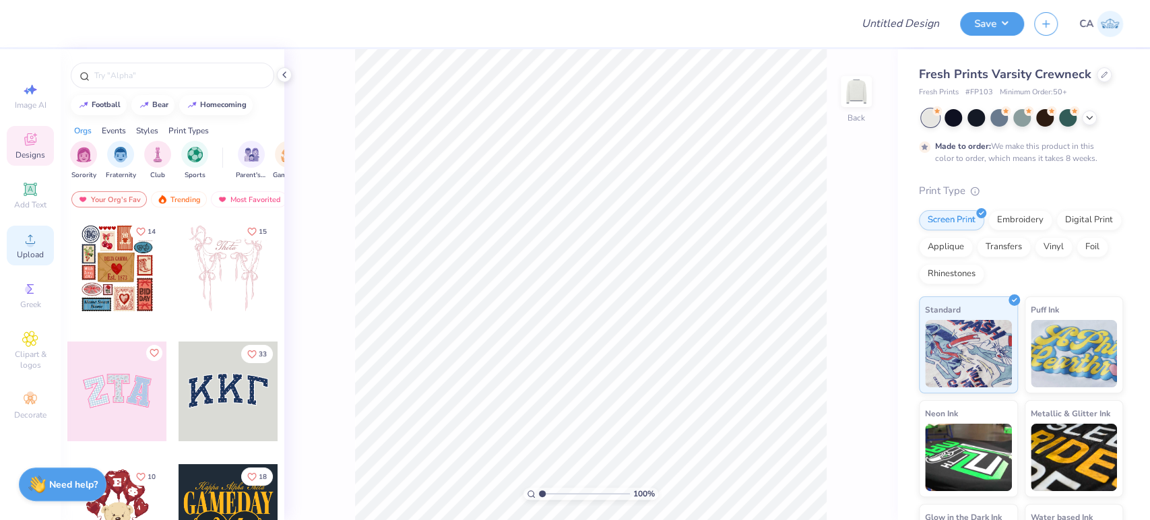
click at [35, 243] on icon at bounding box center [30, 239] width 16 height 16
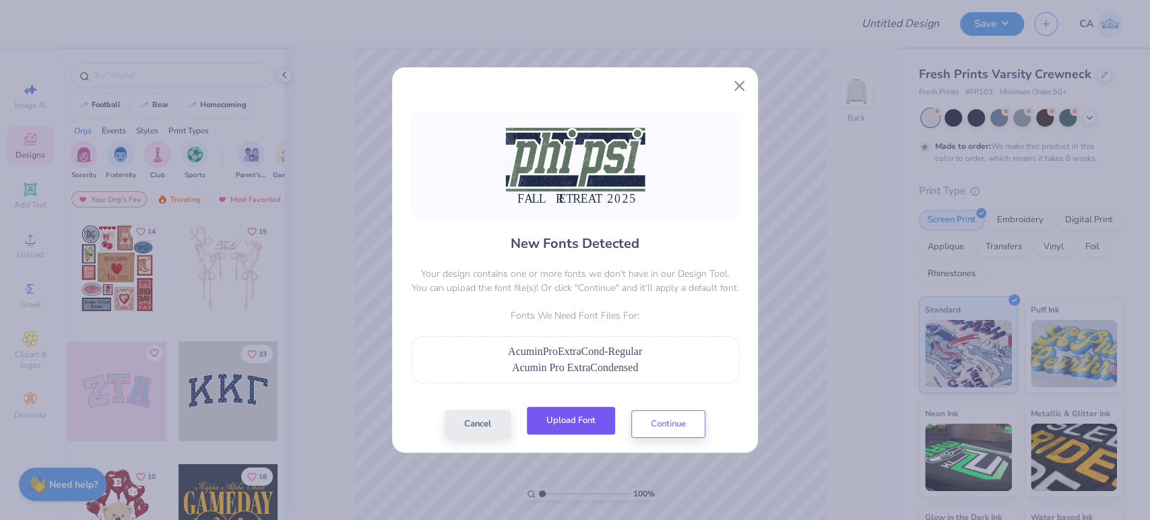
click at [570, 419] on button "Upload Font" at bounding box center [571, 421] width 88 height 28
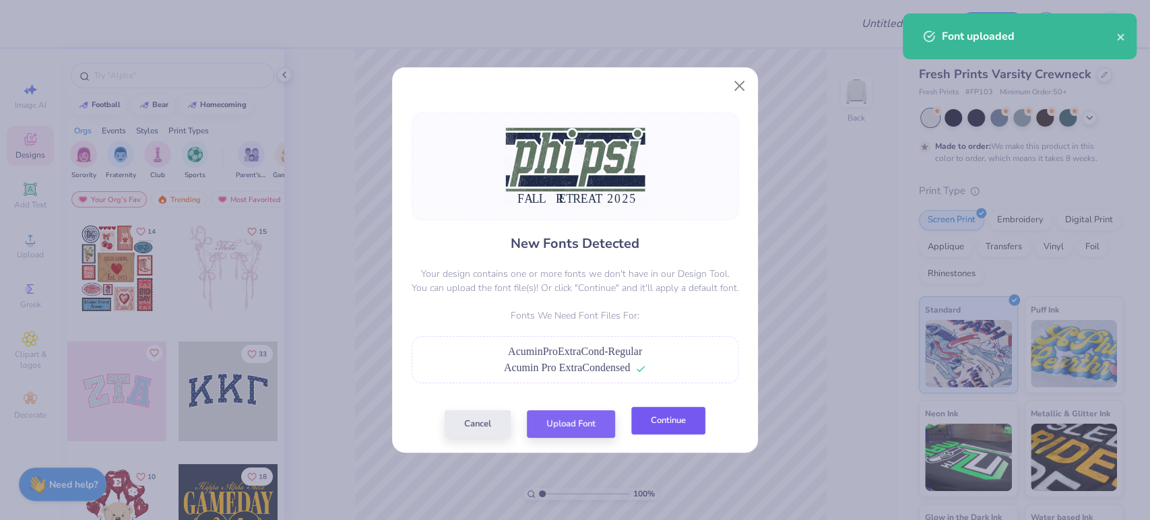
click at [667, 423] on button "Continue" at bounding box center [669, 421] width 74 height 28
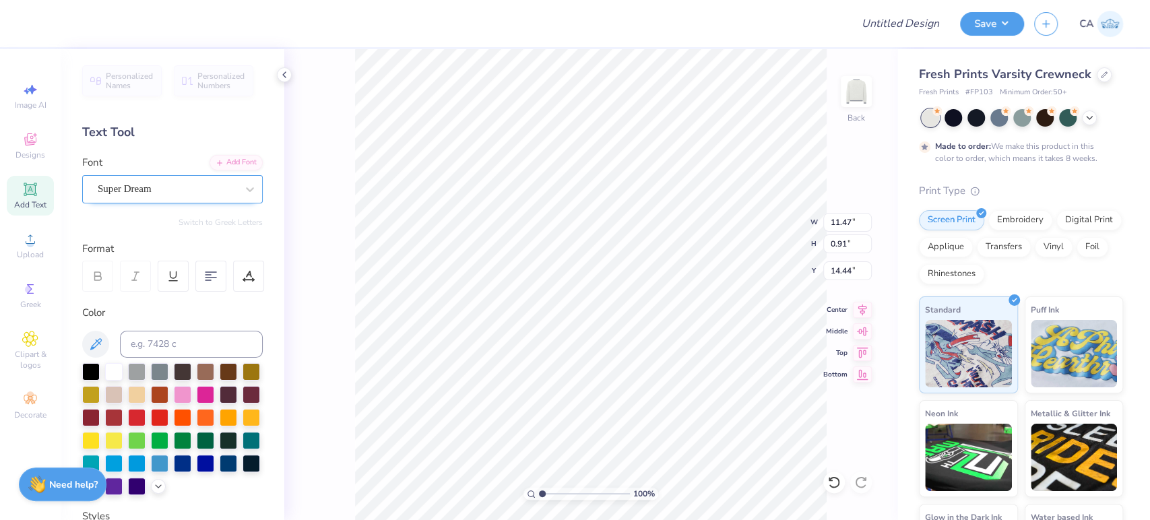
click at [125, 184] on div "Super Dream" at bounding box center [167, 189] width 142 height 21
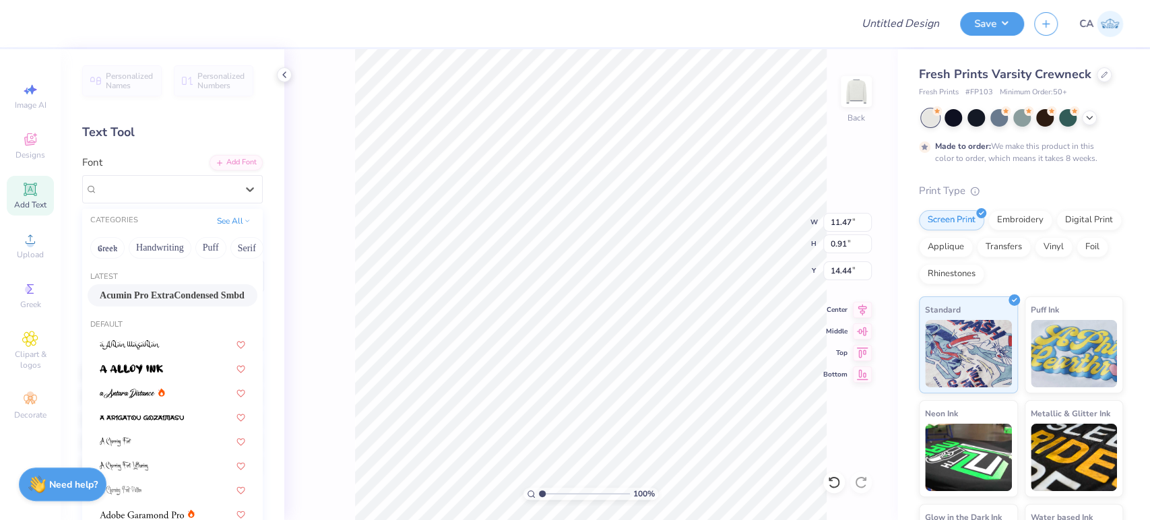
click at [136, 290] on span "Acumin Pro ExtraCondensed Smbd" at bounding box center [172, 295] width 145 height 14
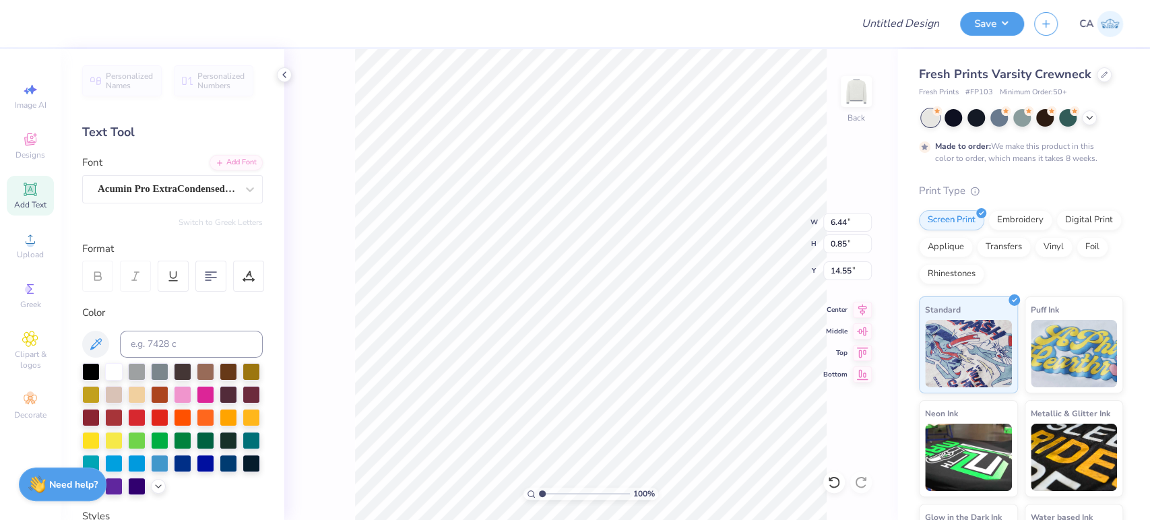
type input "6.44"
type input "0.85"
type input "14.55"
click at [248, 271] on icon at bounding box center [249, 276] width 12 height 12
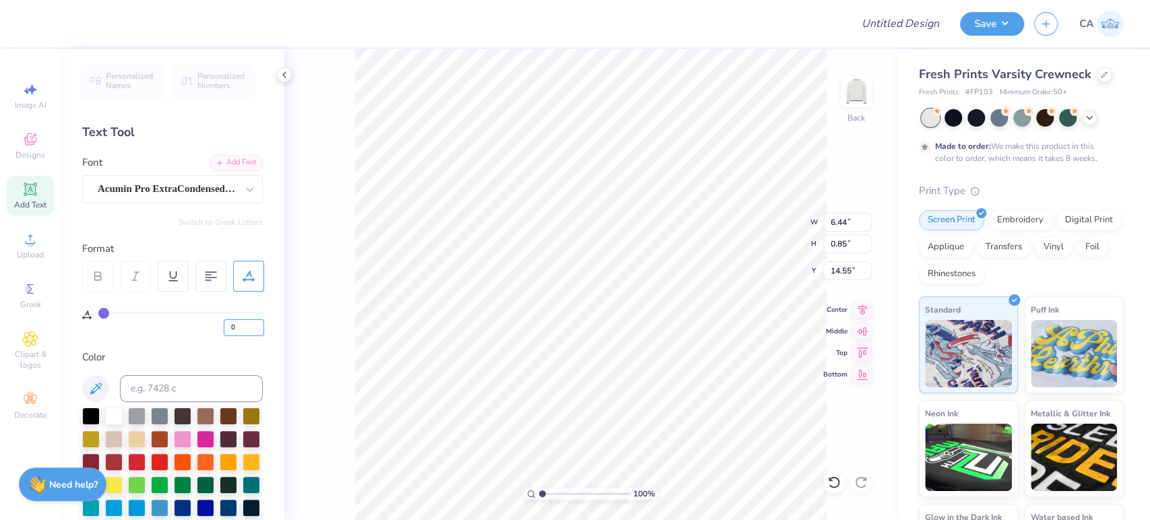
drag, startPoint x: 243, startPoint y: 333, endPoint x: 129, endPoint y: 327, distance: 114.1
click at [190, 328] on div "0" at bounding box center [181, 324] width 166 height 24
type input "30"
type input "12.45"
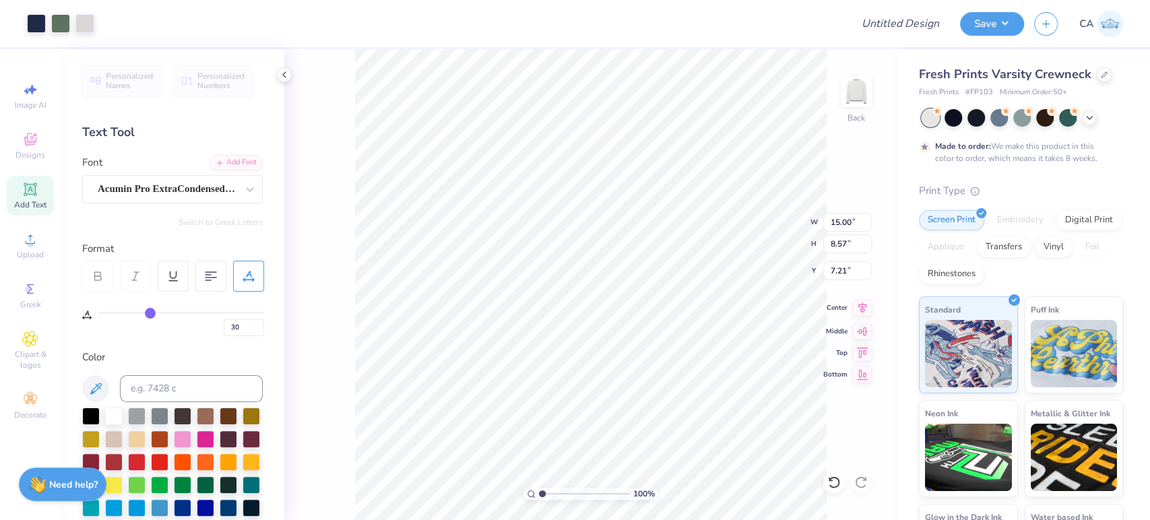
click at [864, 306] on icon at bounding box center [863, 308] width 9 height 11
click at [859, 311] on icon at bounding box center [862, 308] width 19 height 16
click at [834, 223] on input "15.00" at bounding box center [848, 222] width 49 height 19
type input "7.00"
type input "4.00"
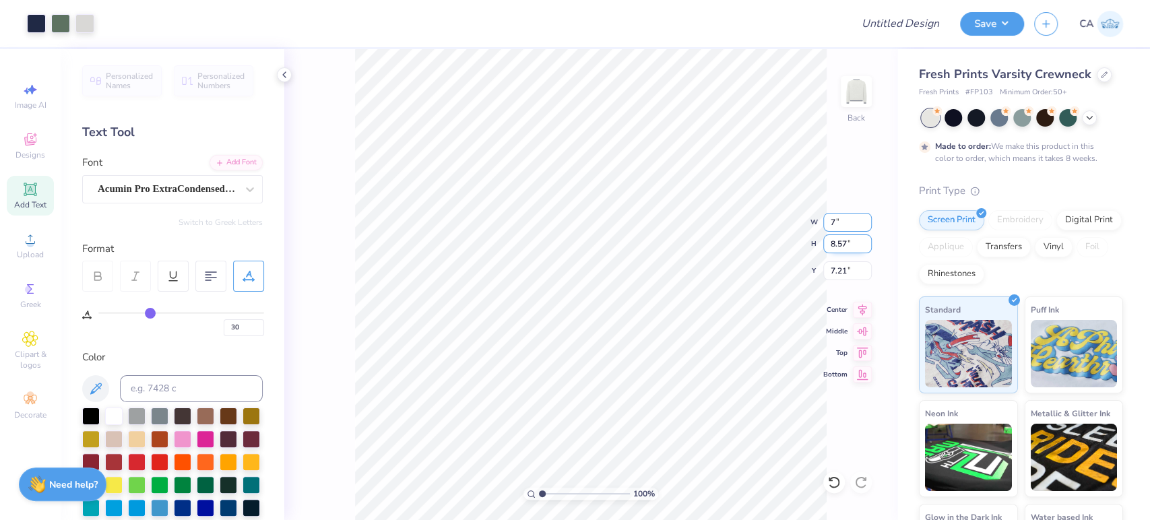
type input "9.50"
click at [848, 222] on input "7.00" at bounding box center [848, 222] width 49 height 19
type input "10.00"
type input "5.71"
click at [849, 270] on input "8.64" at bounding box center [848, 271] width 49 height 19
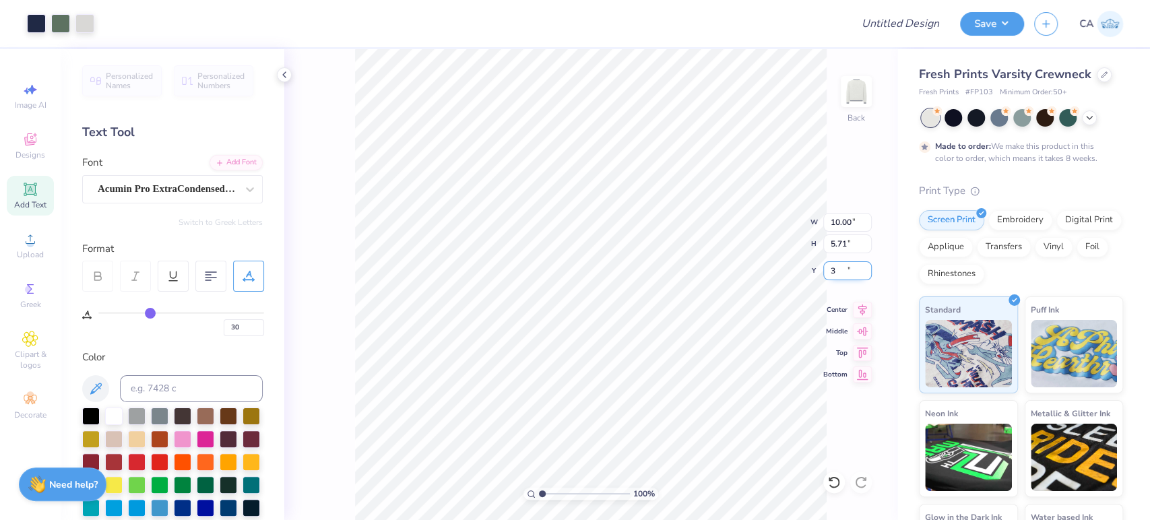
type input "3.00"
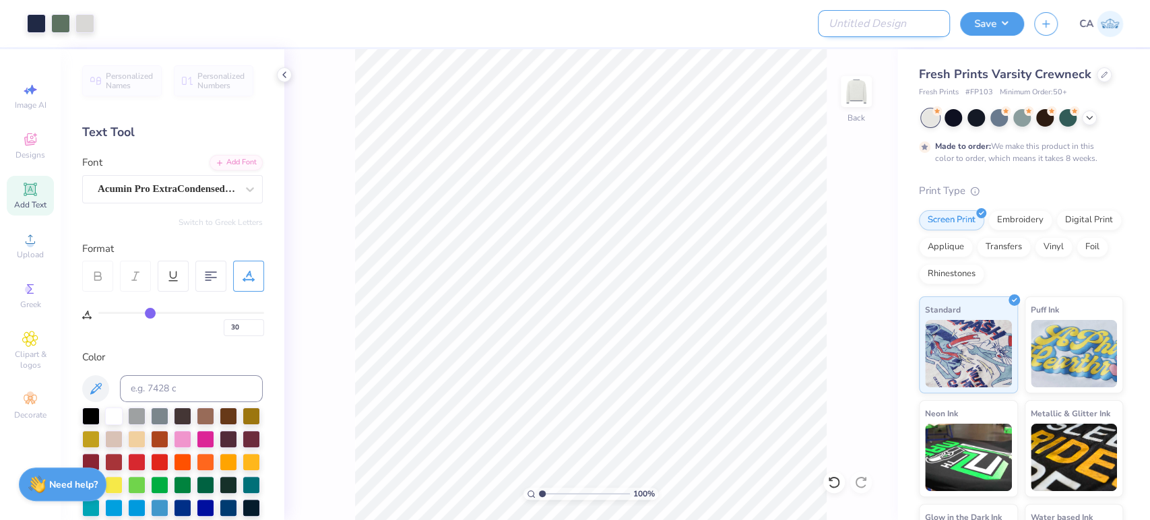
click at [895, 32] on input "Design Title" at bounding box center [884, 23] width 132 height 27
paste input "FPS239944"
type input "FPS239944"
click at [972, 30] on button "Save" at bounding box center [992, 22] width 64 height 24
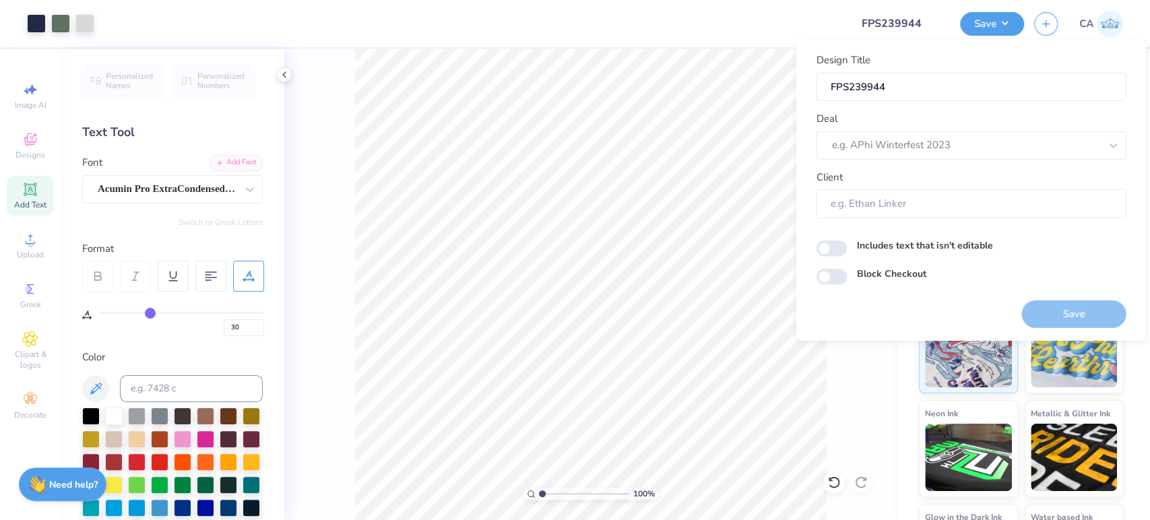
click at [957, 125] on div "Deal e.g. APhi Winterfest 2023" at bounding box center [971, 135] width 310 height 49
click at [948, 146] on div at bounding box center [966, 145] width 268 height 18
click at [944, 181] on div "Design Tool Gallery" at bounding box center [971, 181] width 299 height 22
type input "design tool gall"
type input "Design Tool Gallery User"
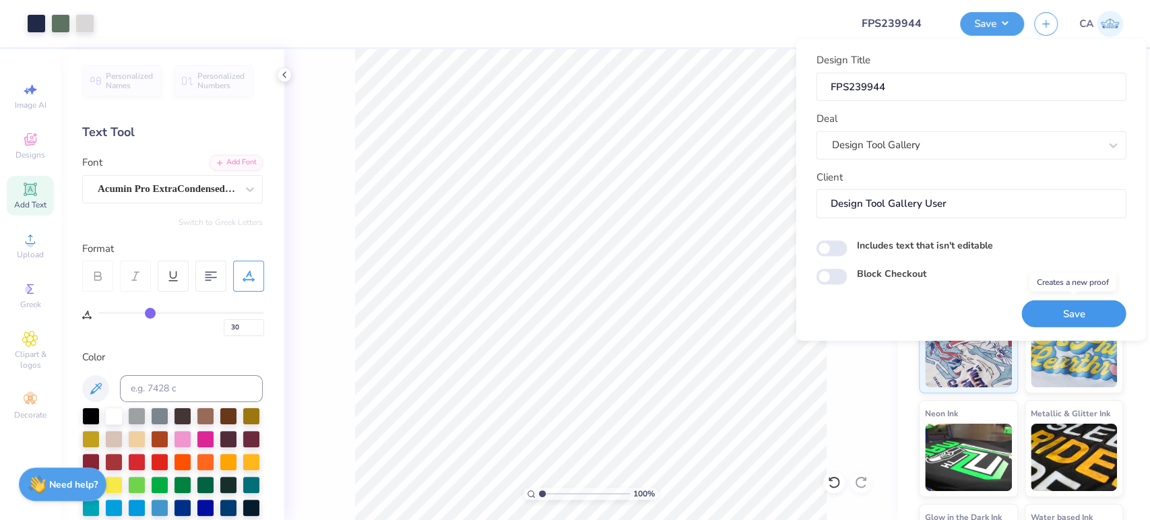
click at [1061, 311] on button "Save" at bounding box center [1074, 314] width 104 height 28
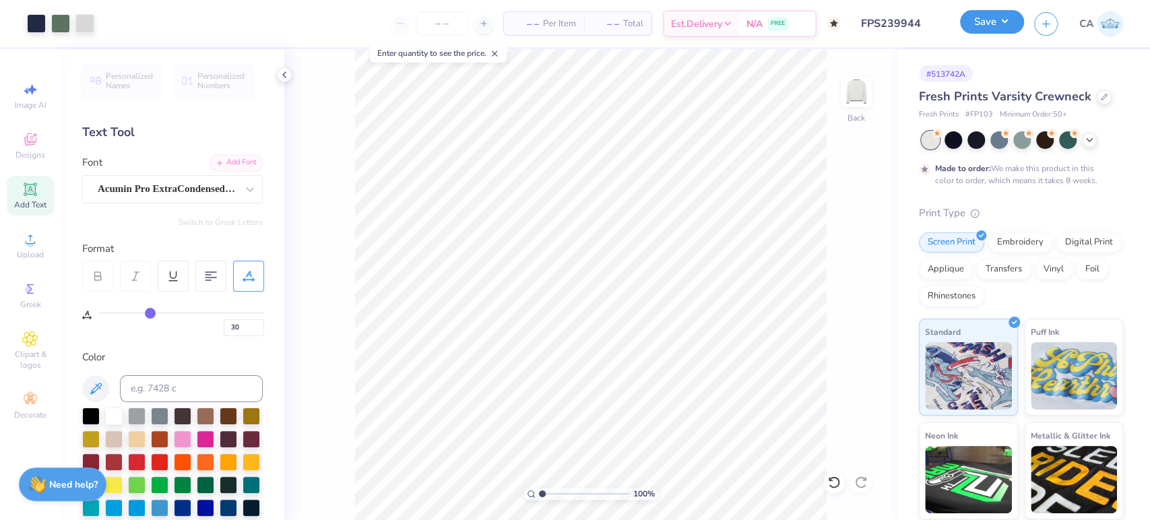
click at [980, 16] on button "Save" at bounding box center [992, 22] width 64 height 24
click at [968, 20] on button "Save" at bounding box center [992, 22] width 64 height 24
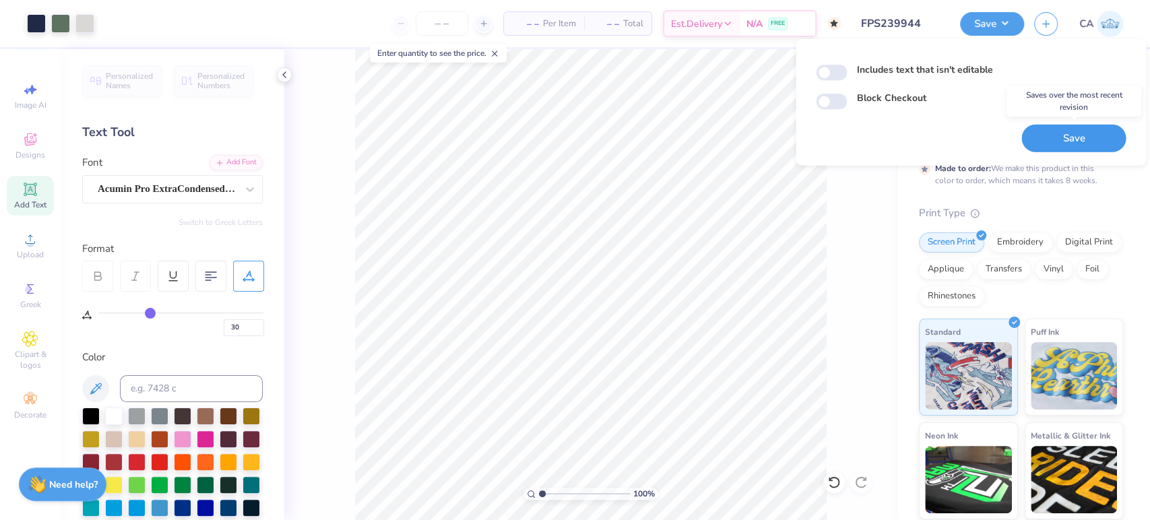
click at [1035, 130] on button "Save" at bounding box center [1074, 139] width 104 height 28
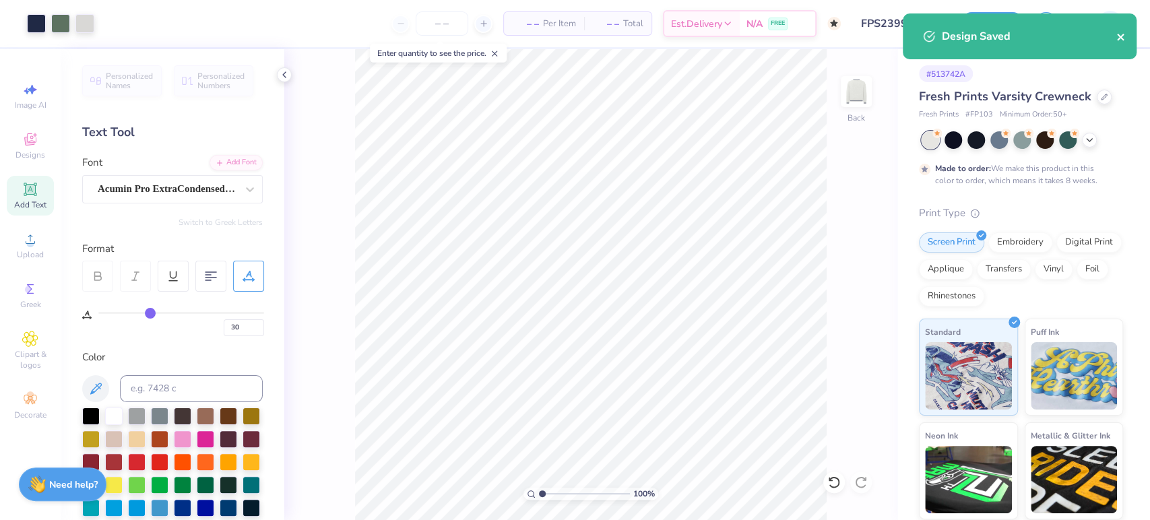
click at [1124, 37] on icon "close" at bounding box center [1121, 37] width 9 height 11
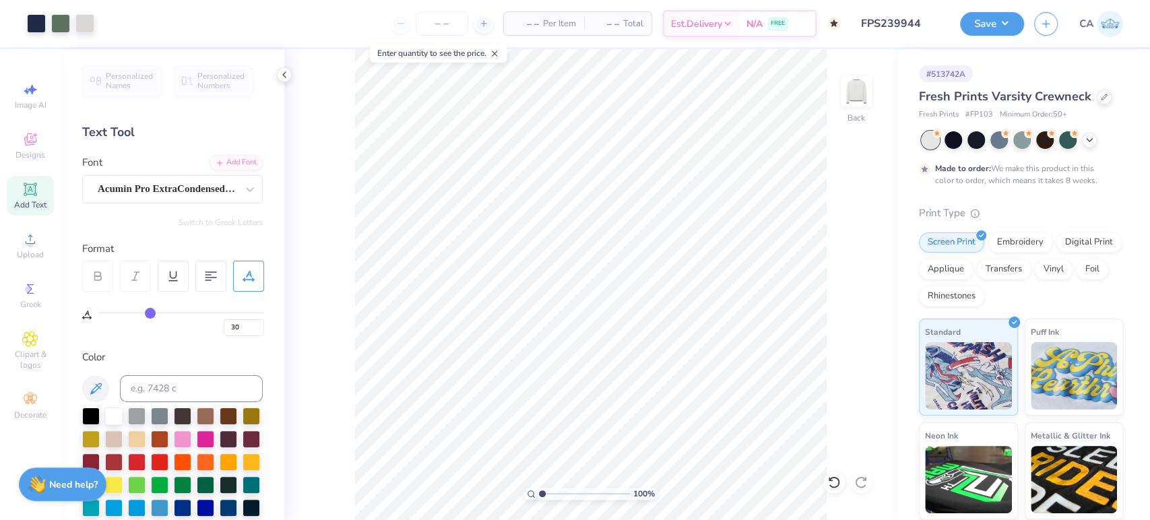
click at [1010, 20] on div "Design Saved" at bounding box center [1019, 41] width 239 height 61
click at [1009, 30] on button "Save" at bounding box center [992, 22] width 64 height 24
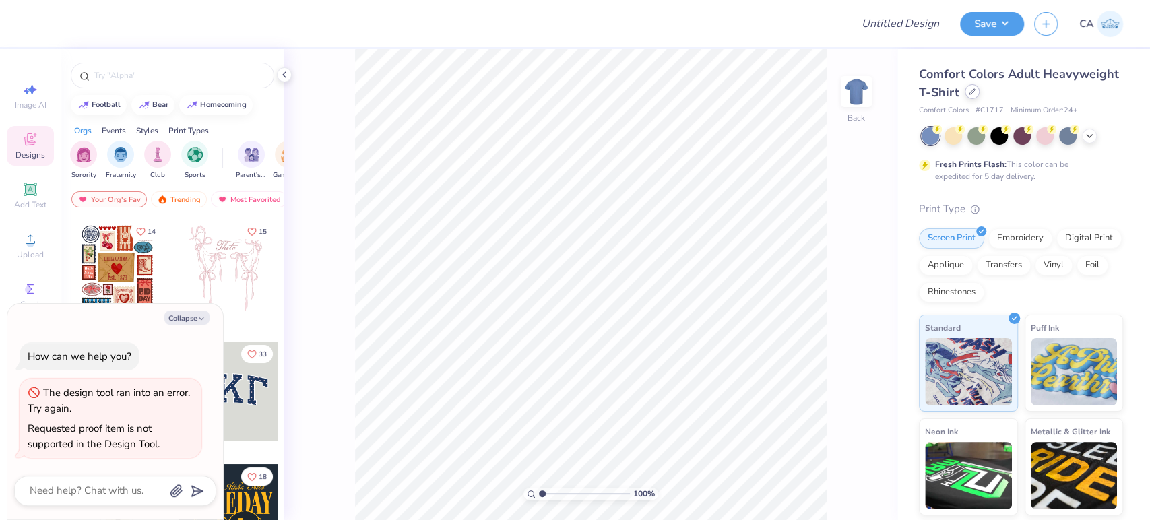
click at [980, 88] on div at bounding box center [972, 91] width 15 height 15
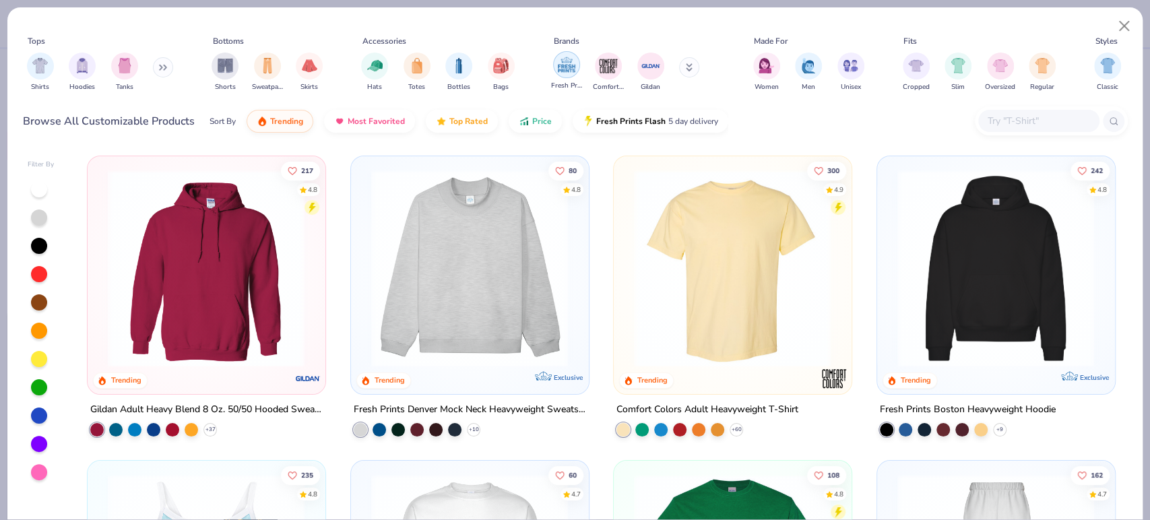
click at [557, 73] on img "filter for Fresh Prints" at bounding box center [567, 65] width 20 height 20
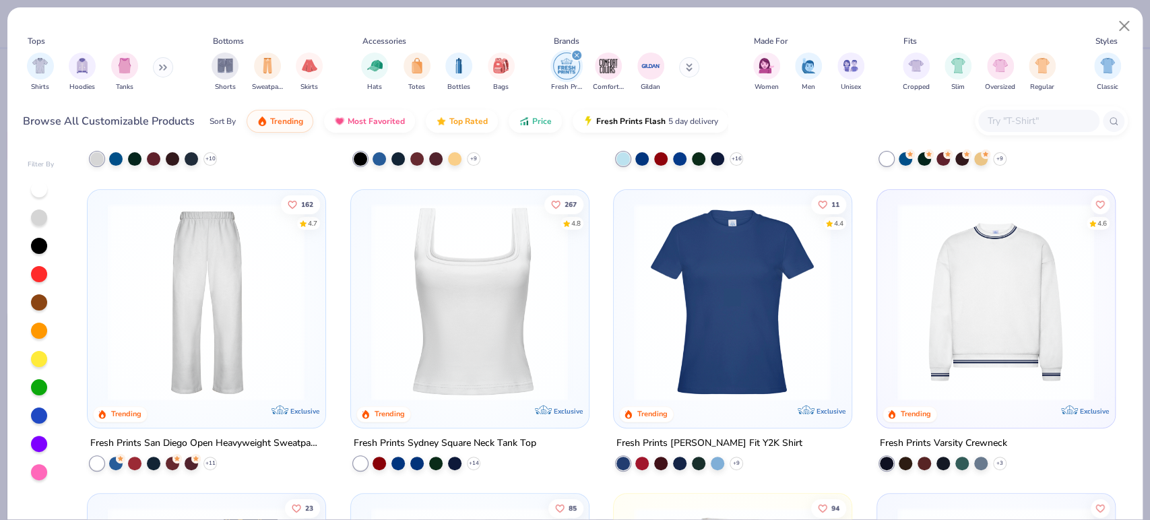
scroll to position [374, 0]
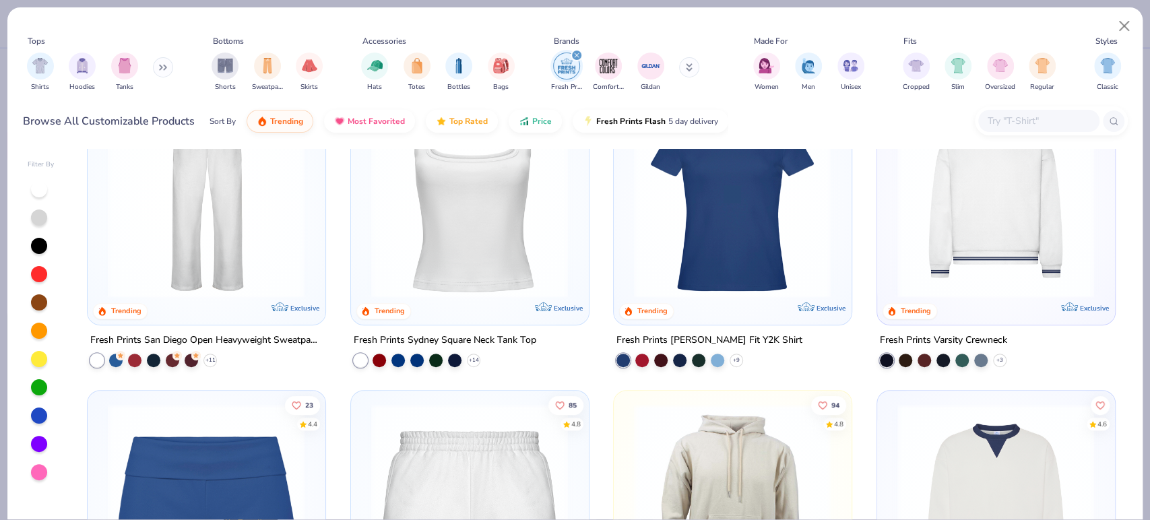
click at [914, 214] on img at bounding box center [996, 198] width 210 height 197
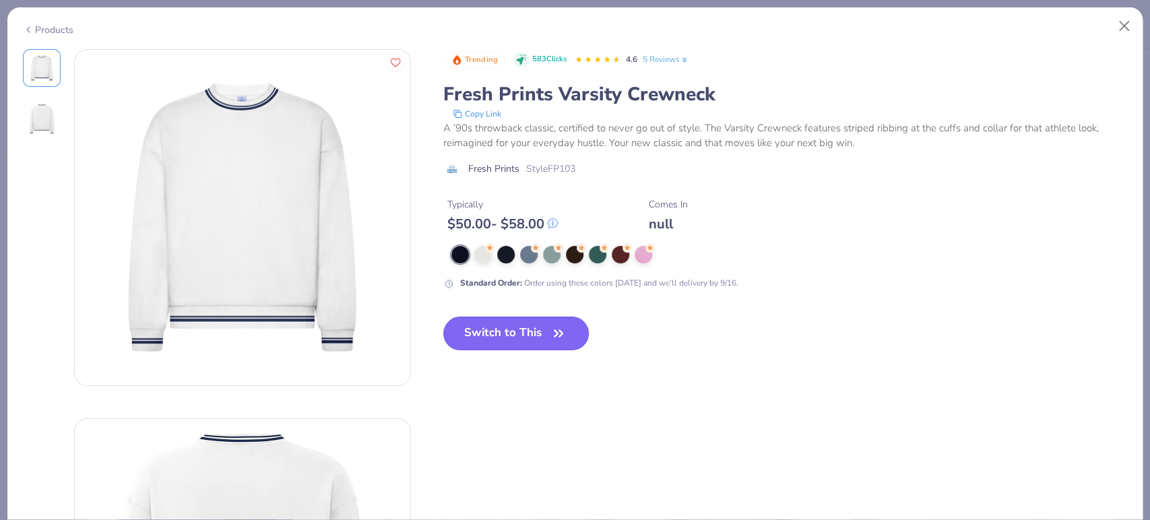
click at [494, 333] on button "Switch to This" at bounding box center [516, 334] width 146 height 34
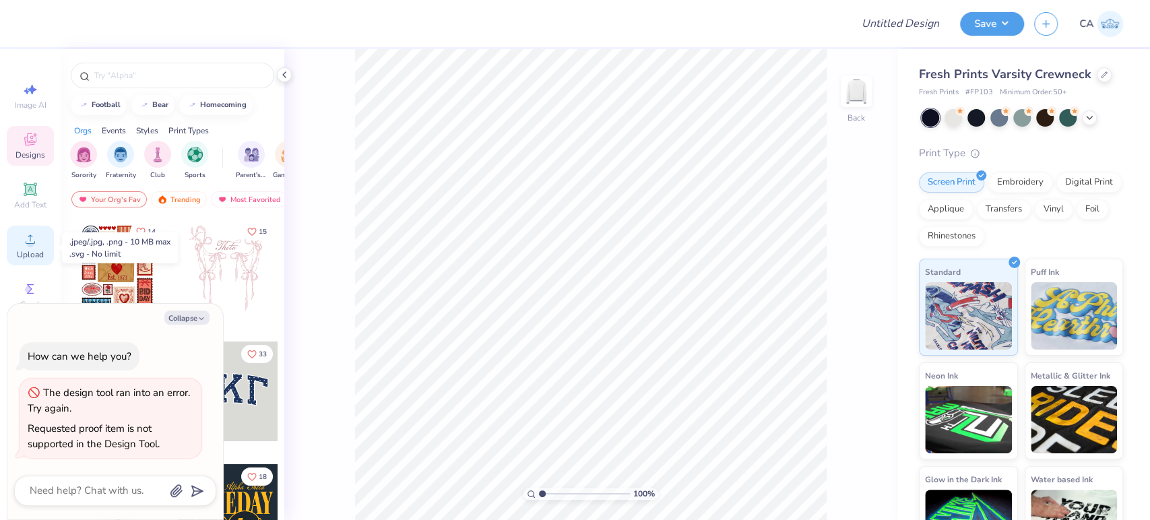
click at [36, 244] on icon at bounding box center [30, 239] width 16 height 16
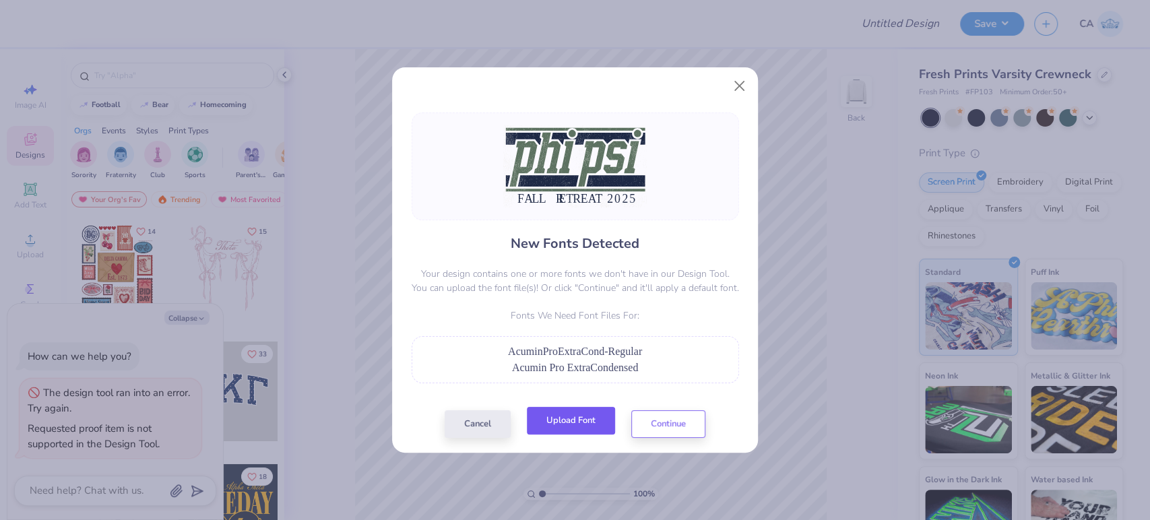
click at [573, 421] on button "Upload Font" at bounding box center [571, 421] width 88 height 28
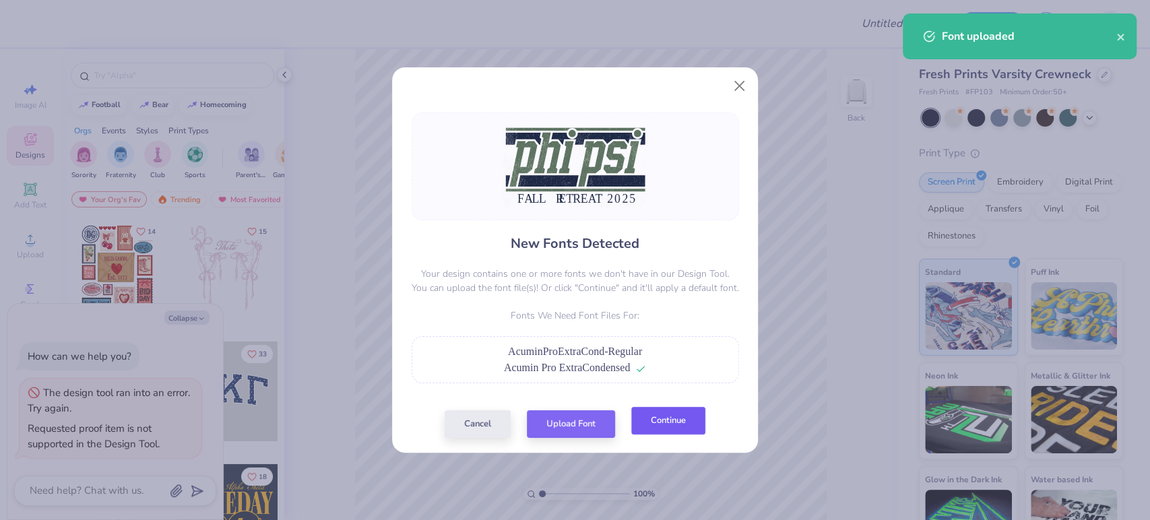
click at [679, 425] on button "Continue" at bounding box center [669, 421] width 74 height 28
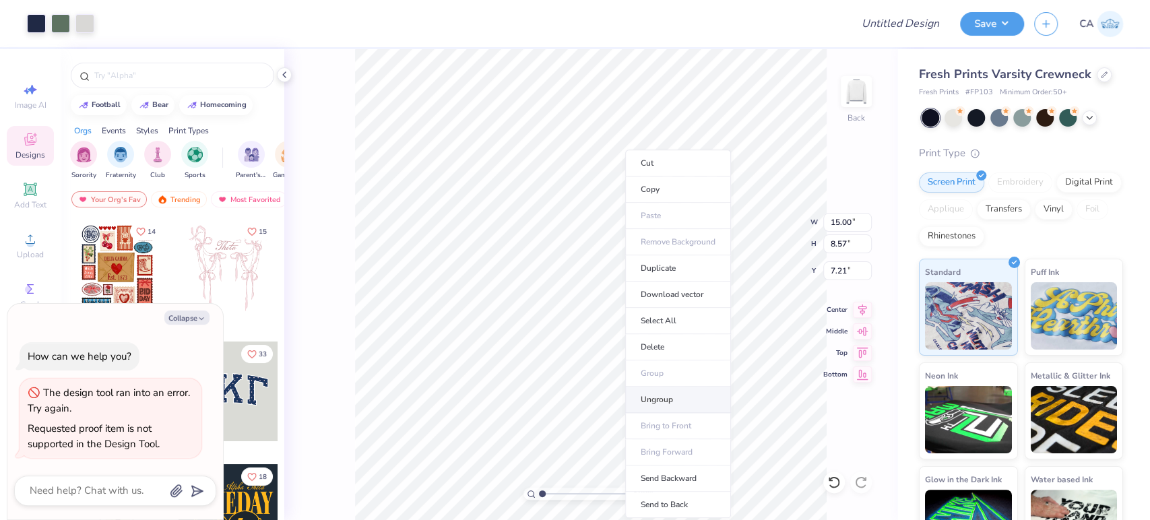
click at [648, 392] on li "Ungroup" at bounding box center [678, 400] width 106 height 26
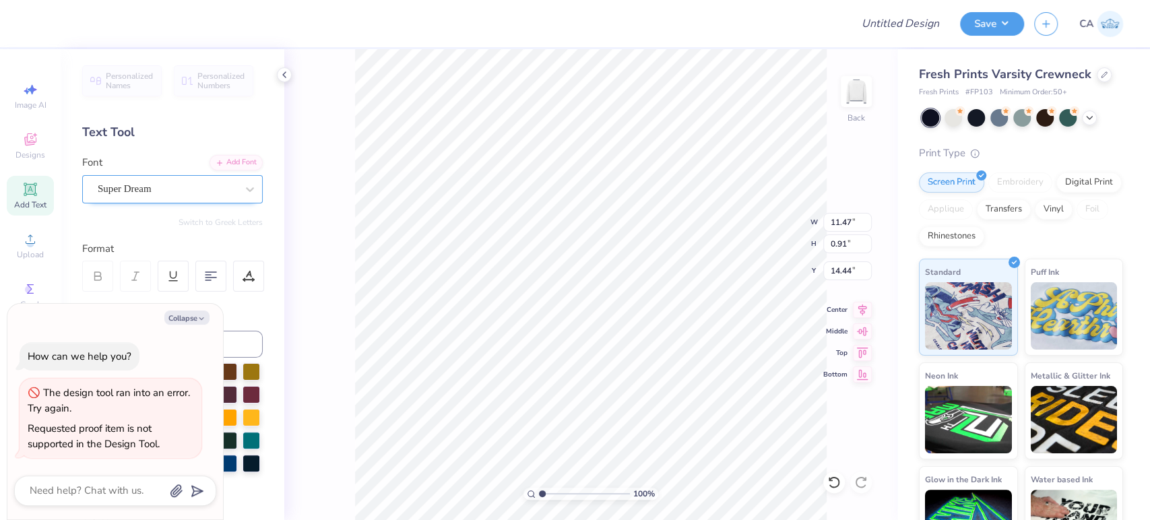
click at [143, 198] on div "Super Dream" at bounding box center [167, 189] width 142 height 21
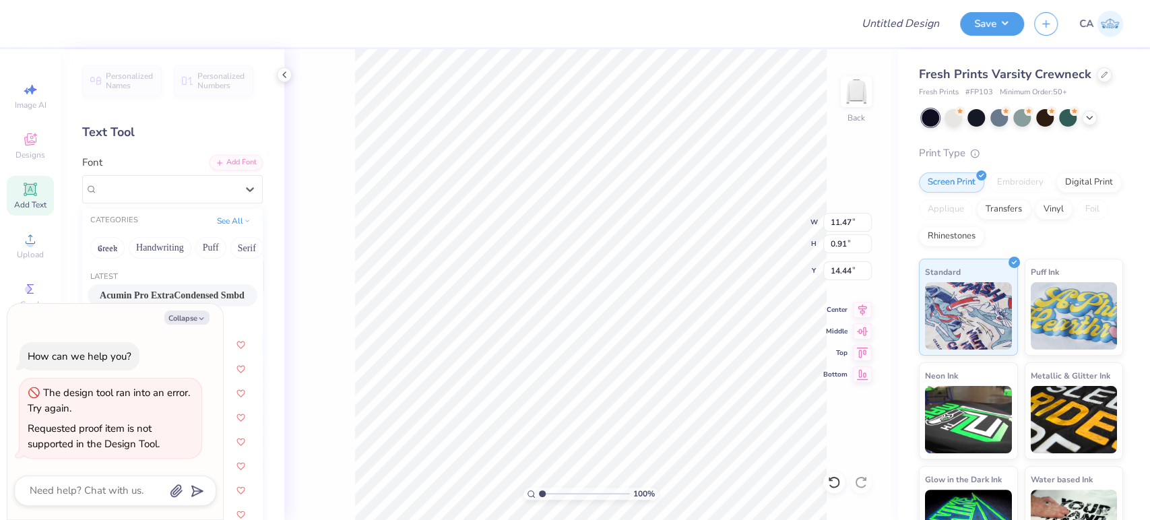
click at [144, 298] on span "Acumin Pro ExtraCondensed Smbd" at bounding box center [172, 295] width 145 height 14
type textarea "x"
type input "6.44"
type input "0.85"
type input "14.55"
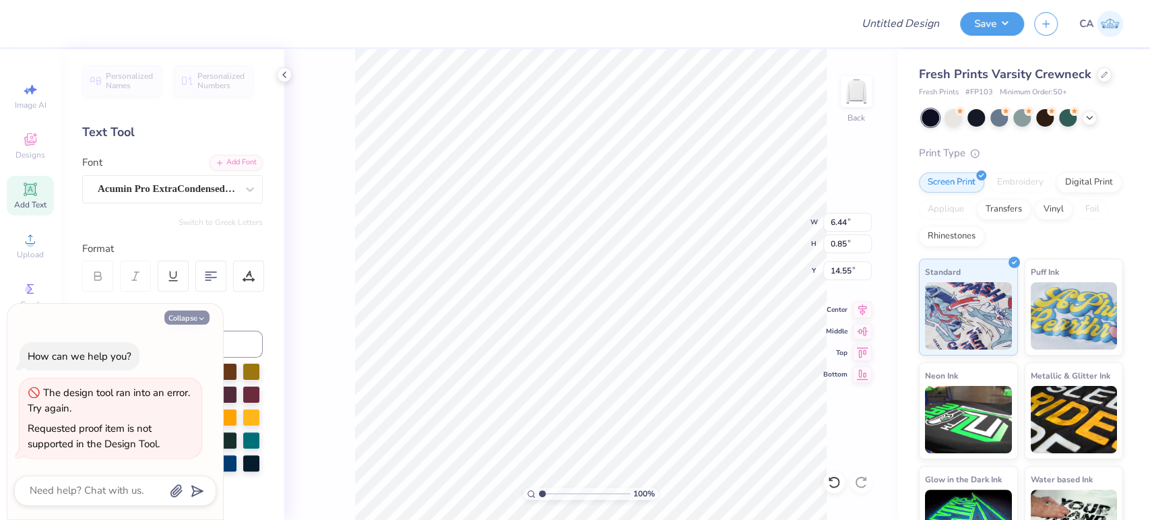
click at [199, 319] on icon "button" at bounding box center [201, 319] width 8 height 8
type textarea "x"
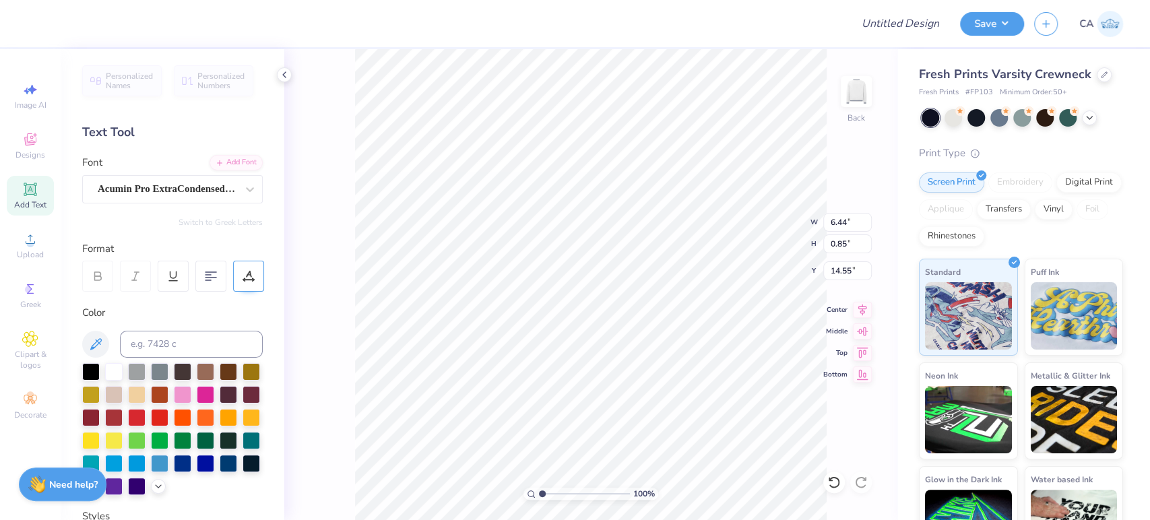
click at [237, 276] on div at bounding box center [248, 276] width 31 height 31
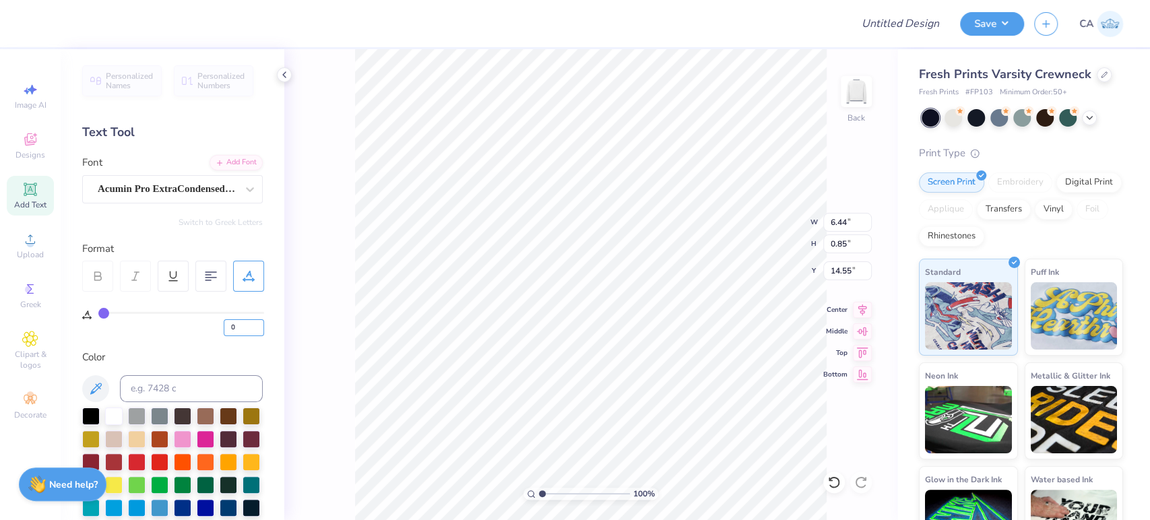
drag, startPoint x: 221, startPoint y: 334, endPoint x: 176, endPoint y: 328, distance: 45.6
click at [214, 332] on div "0" at bounding box center [181, 324] width 166 height 24
type input "30"
type input "12.45"
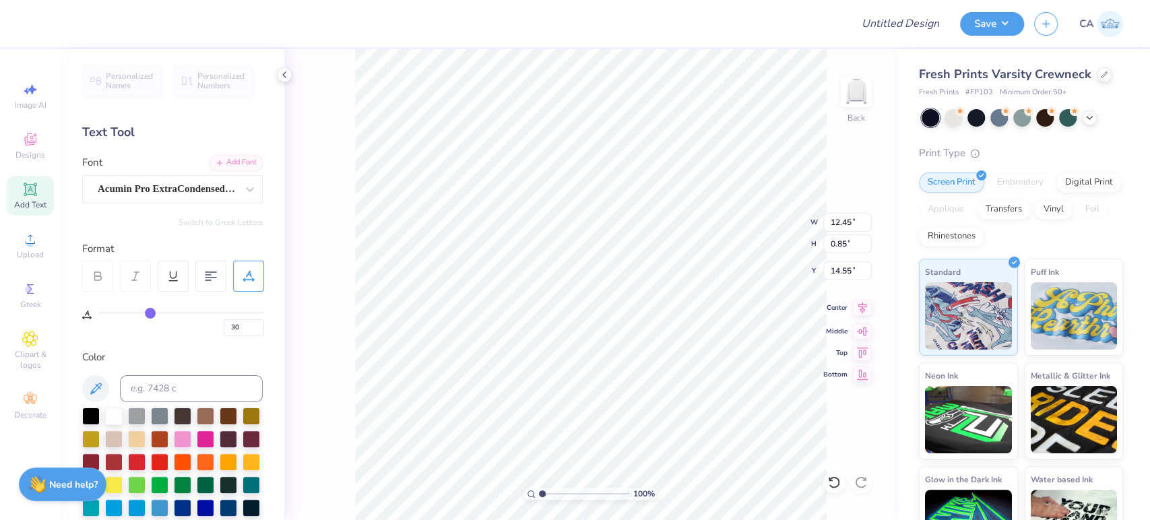
click at [861, 309] on icon at bounding box center [862, 308] width 19 height 16
click at [863, 308] on icon at bounding box center [863, 308] width 9 height 11
click at [559, 495] on input "range" at bounding box center [584, 494] width 91 height 12
drag, startPoint x: 570, startPoint y: 491, endPoint x: 526, endPoint y: 488, distance: 43.9
click at [539, 488] on input "range" at bounding box center [584, 494] width 91 height 12
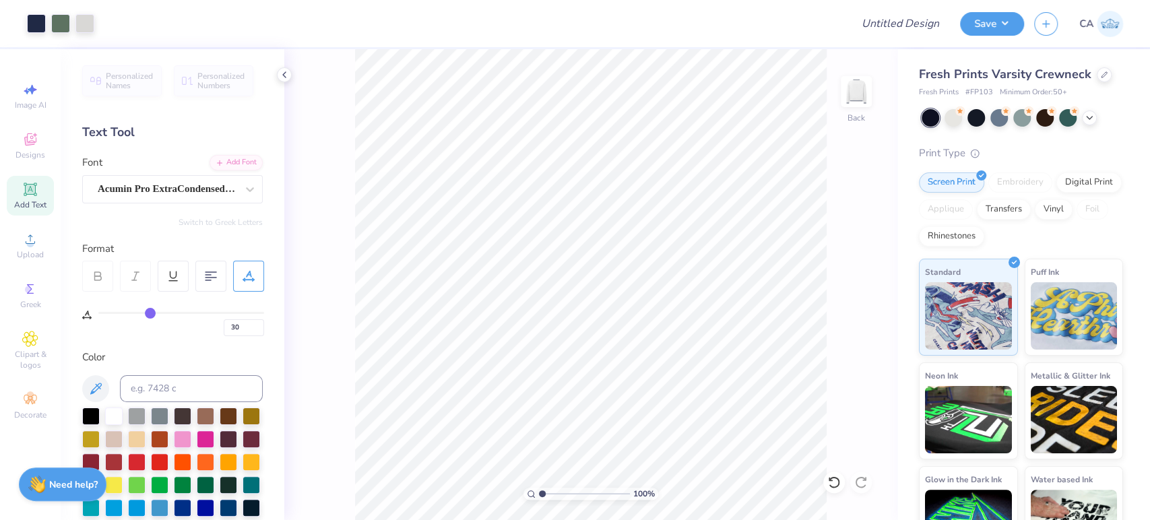
click at [571, 493] on input "range" at bounding box center [584, 494] width 91 height 12
click at [38, 22] on div at bounding box center [36, 22] width 19 height 19
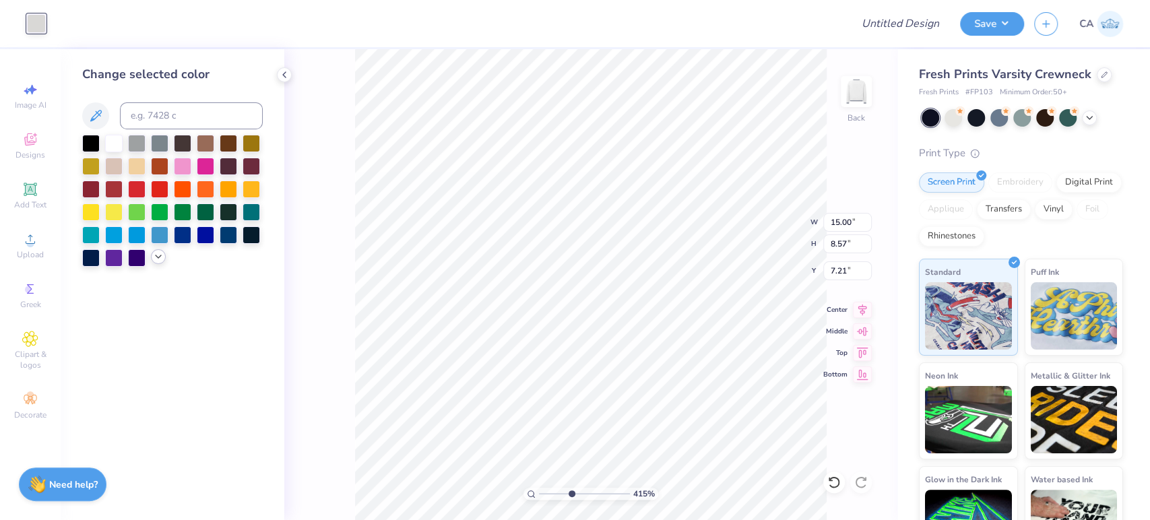
click at [158, 250] on div at bounding box center [158, 256] width 15 height 15
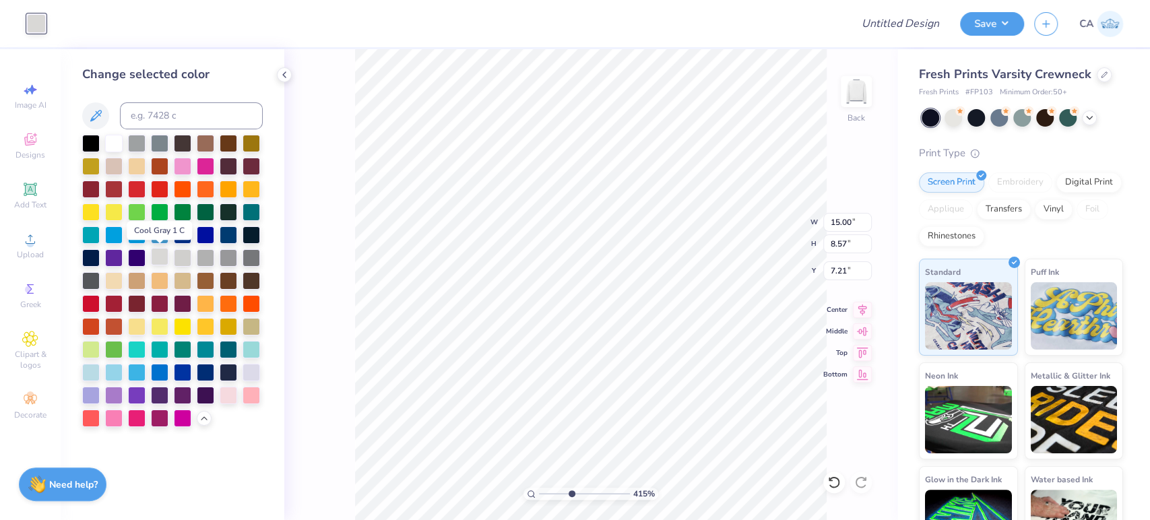
click at [156, 256] on div at bounding box center [160, 257] width 18 height 18
drag, startPoint x: 113, startPoint y: 144, endPoint x: 140, endPoint y: 174, distance: 40.5
click at [113, 144] on div at bounding box center [114, 144] width 18 height 18
drag, startPoint x: 553, startPoint y: 494, endPoint x: 536, endPoint y: 485, distance: 19.0
type input "1"
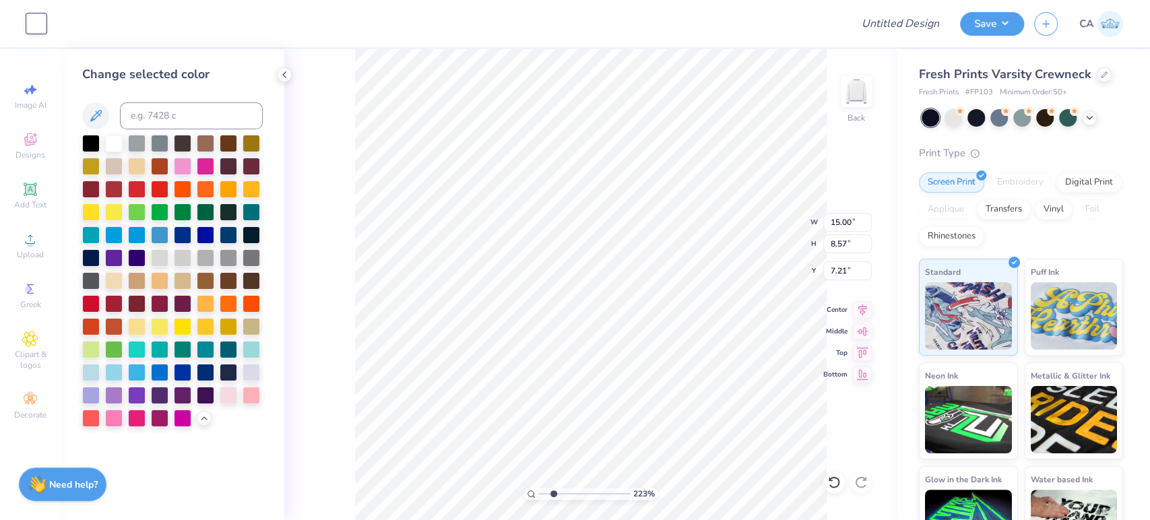
click at [539, 488] on input "range" at bounding box center [584, 494] width 91 height 12
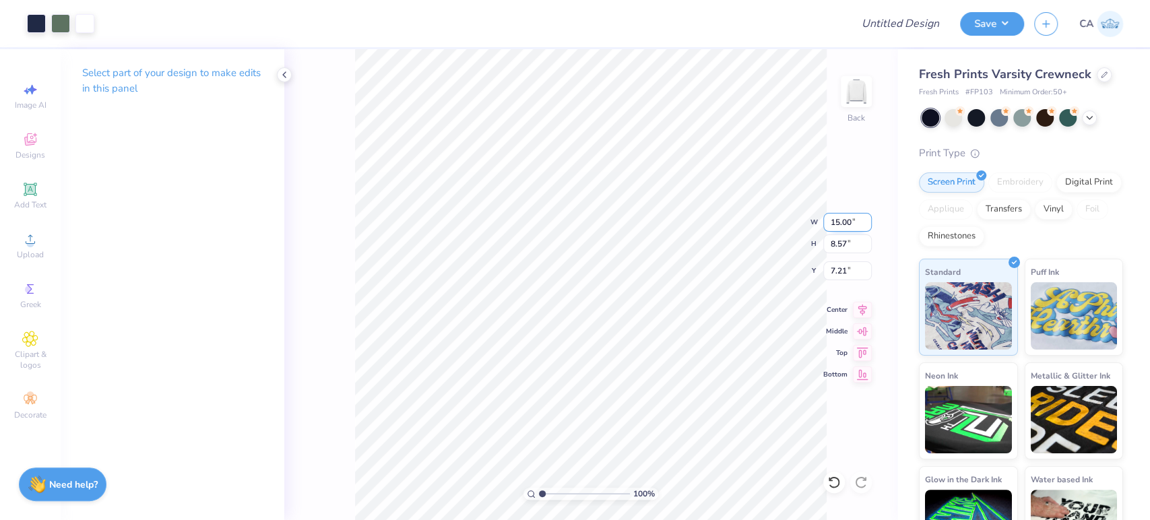
click at [841, 228] on input "15.00" at bounding box center [848, 222] width 49 height 19
type input "10.00"
type input "5.71"
click at [830, 270] on input "8.64" at bounding box center [848, 271] width 49 height 19
type input "3.00"
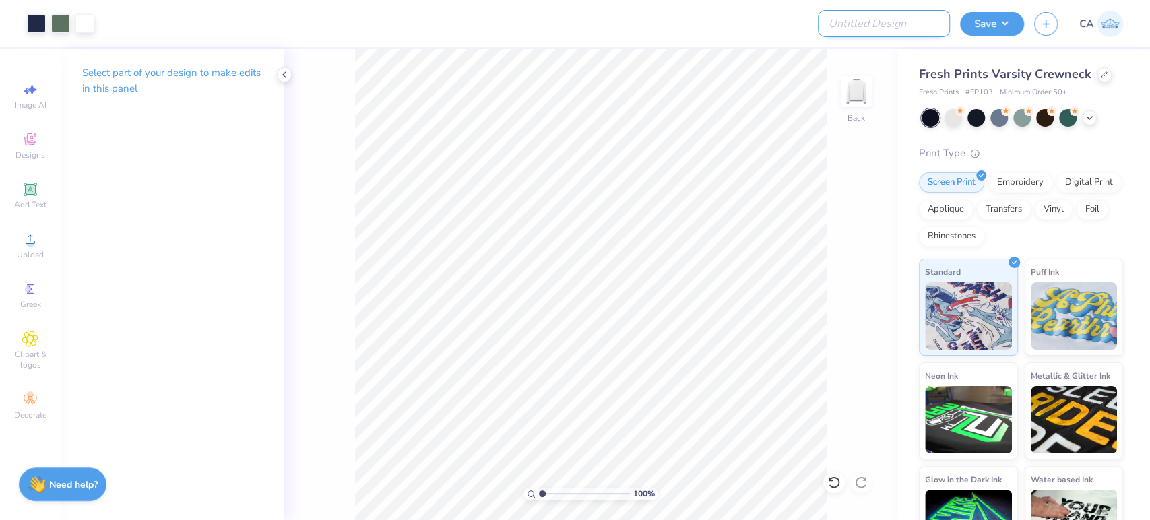
click at [899, 28] on input "Design Title" at bounding box center [884, 23] width 132 height 27
paste input "FPS239944"
type input "FPS239944"
click at [971, 24] on button "Save" at bounding box center [992, 22] width 64 height 24
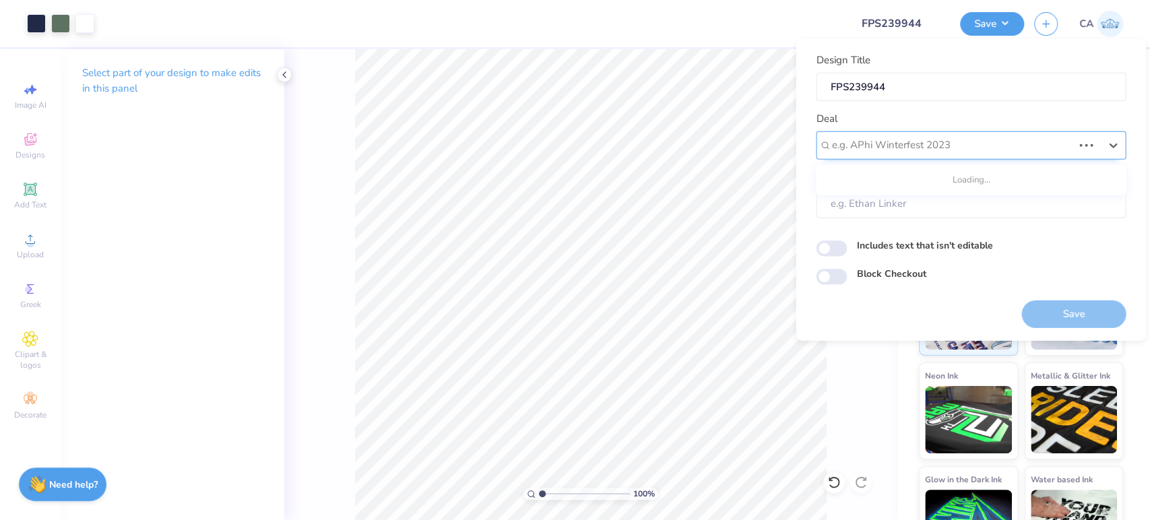
click at [966, 148] on div at bounding box center [952, 145] width 241 height 18
click at [855, 189] on div "Design Tool Gallery" at bounding box center [971, 181] width 299 height 22
type input "design tool gall"
type input "Design Tool Gallery User"
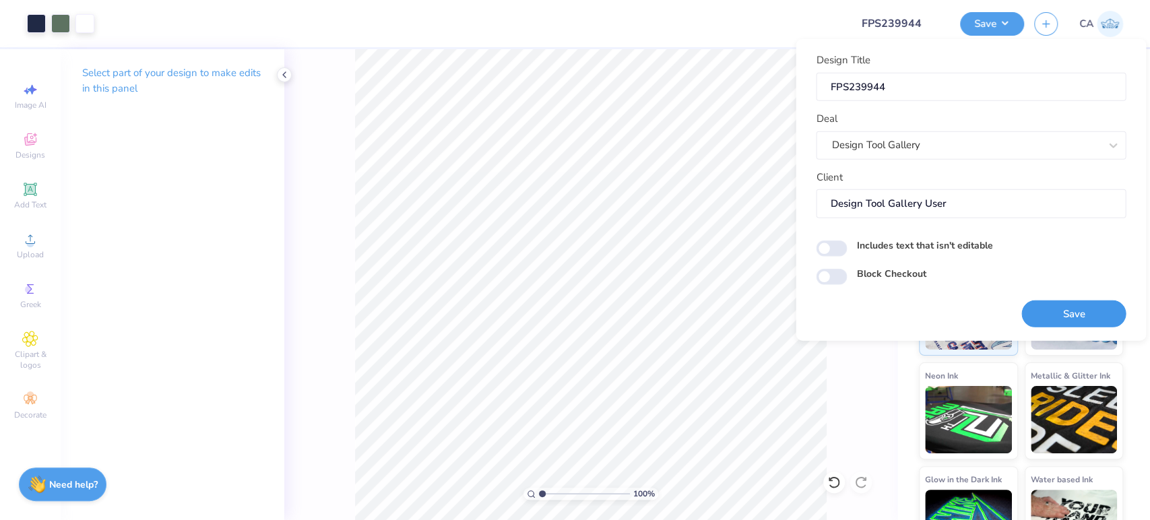
click at [1048, 307] on button "Save" at bounding box center [1074, 314] width 104 height 28
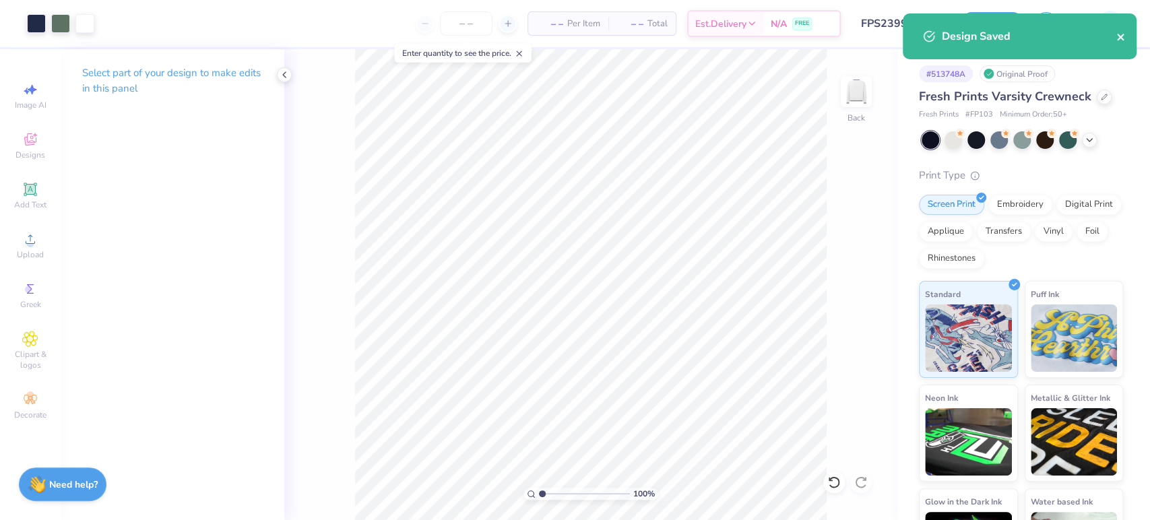
click at [1120, 37] on icon "close" at bounding box center [1120, 37] width 7 height 7
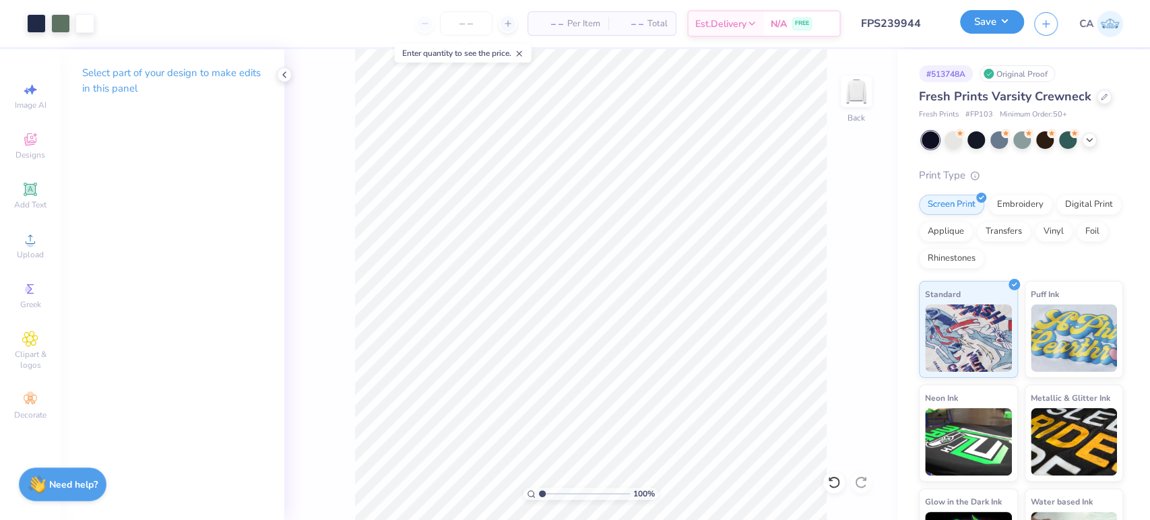
click at [1019, 23] on button "Save" at bounding box center [992, 22] width 64 height 24
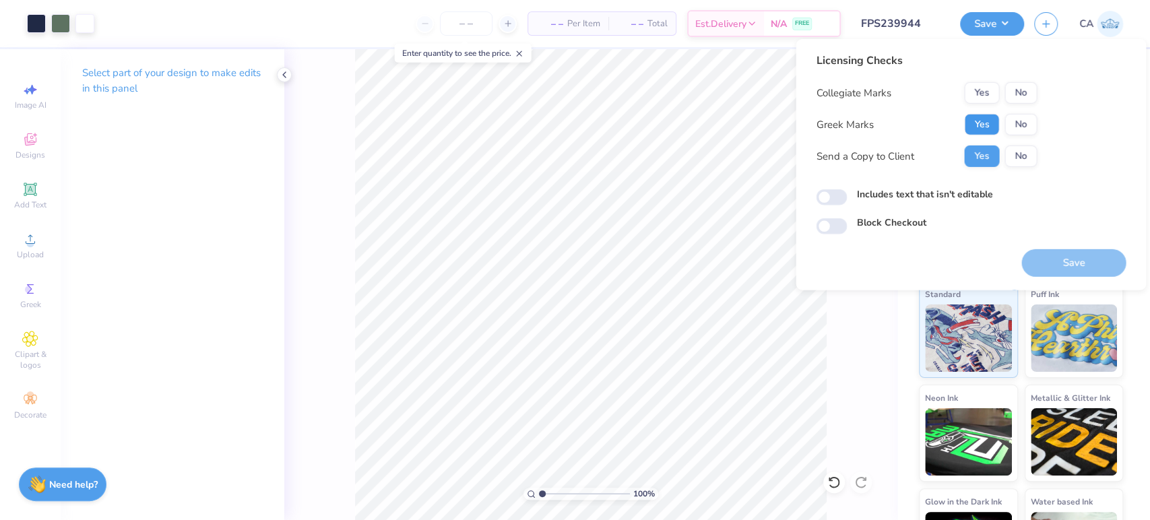
click at [992, 119] on button "Yes" at bounding box center [981, 125] width 35 height 22
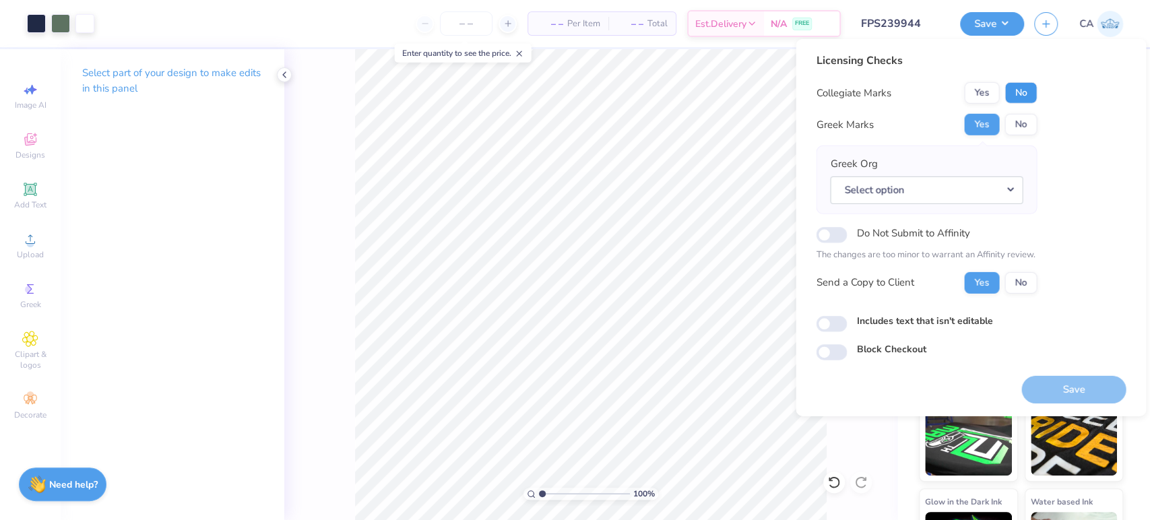
click at [1015, 92] on button "No" at bounding box center [1021, 93] width 32 height 22
click at [1011, 191] on button "Select option" at bounding box center [926, 190] width 193 height 28
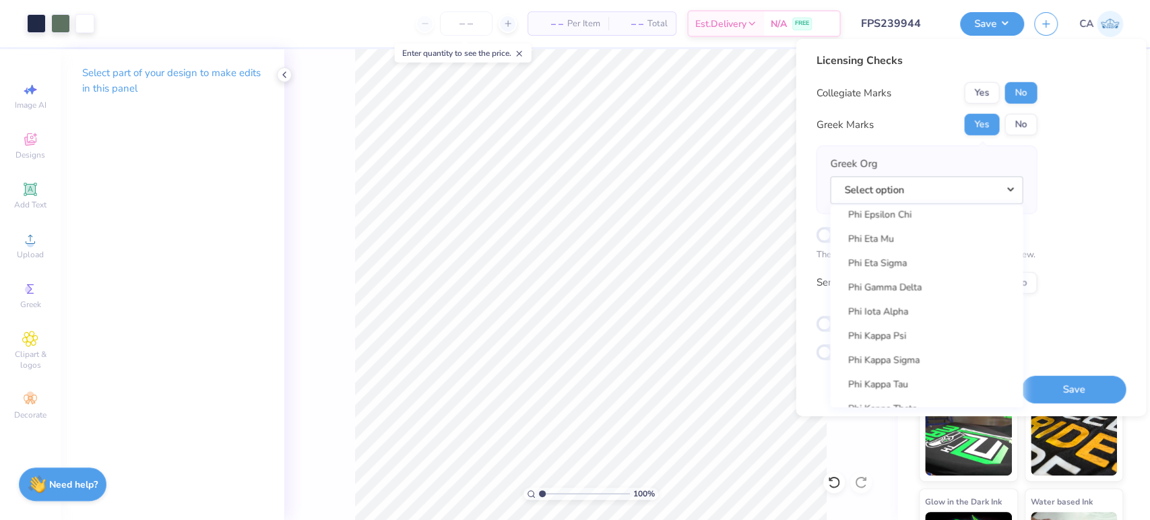
scroll to position [7083, 0]
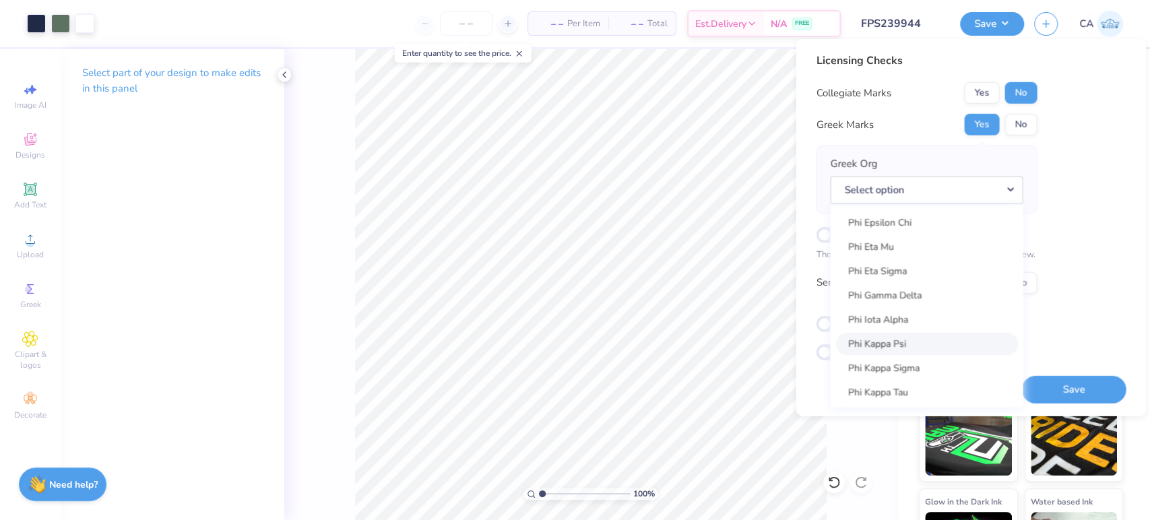
click at [932, 341] on link "Phi Kappa Psi" at bounding box center [927, 344] width 182 height 22
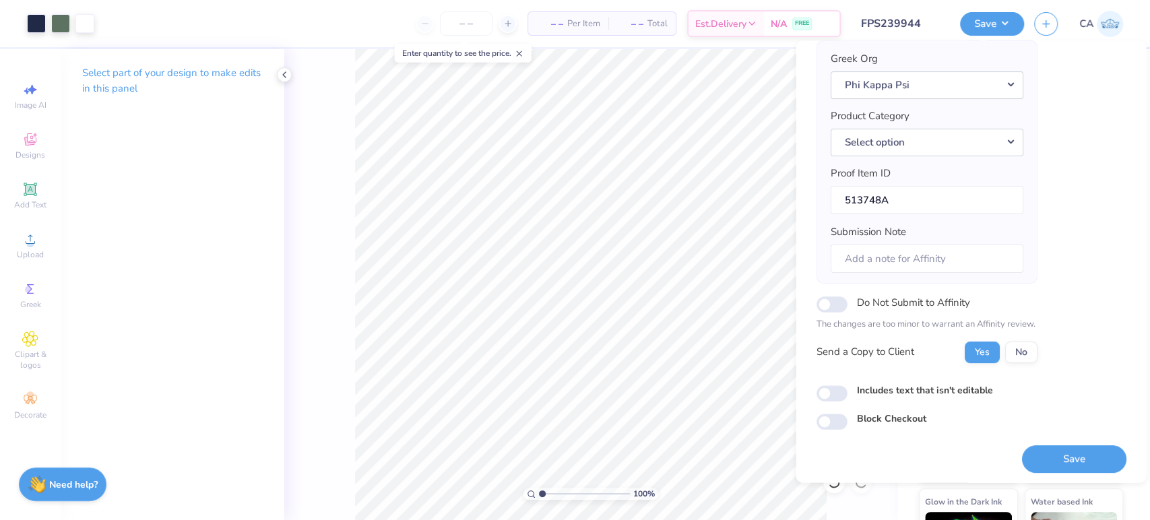
scroll to position [108, 0]
click at [934, 147] on button "Select option" at bounding box center [926, 141] width 193 height 28
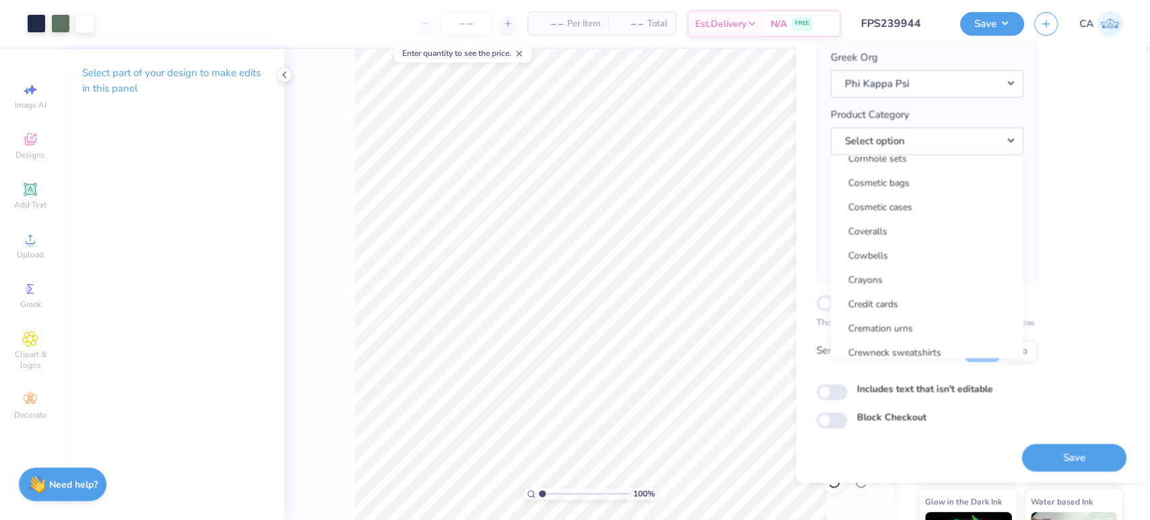
scroll to position [5897, 0]
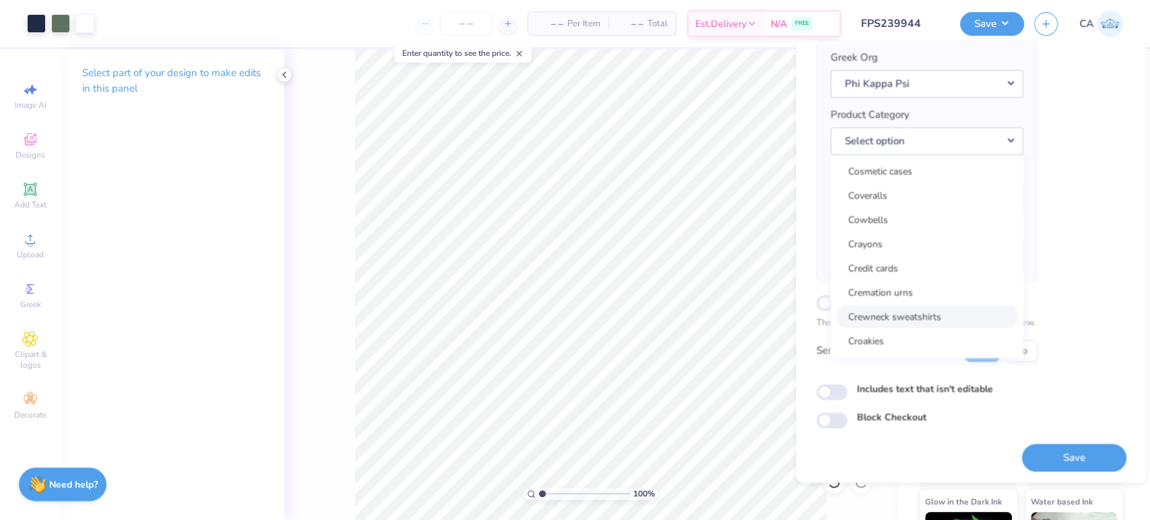
click at [958, 307] on link "Crewneck sweatshirts" at bounding box center [927, 317] width 182 height 22
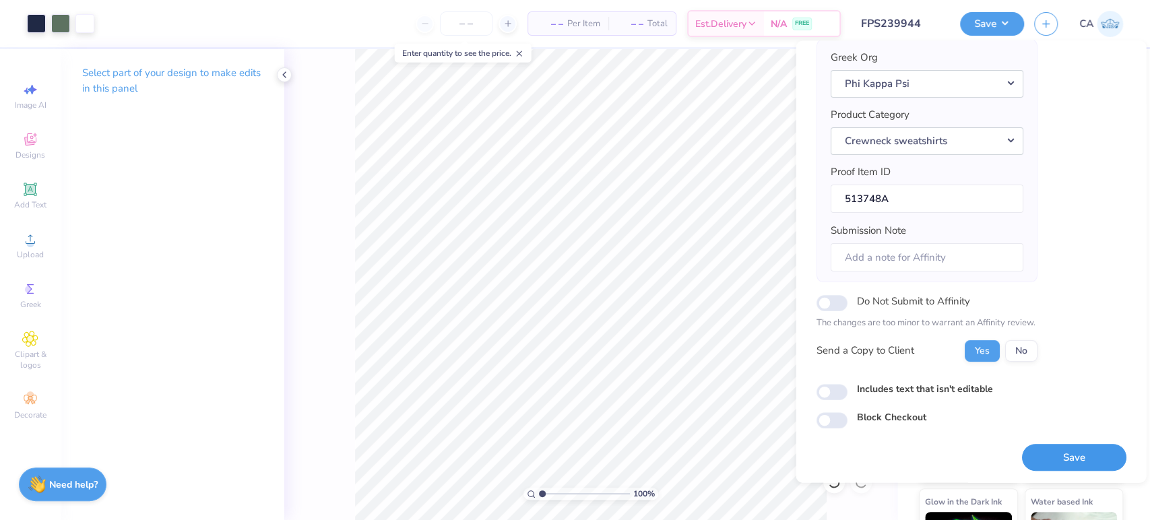
click at [1074, 468] on button "Save" at bounding box center [1074, 458] width 104 height 28
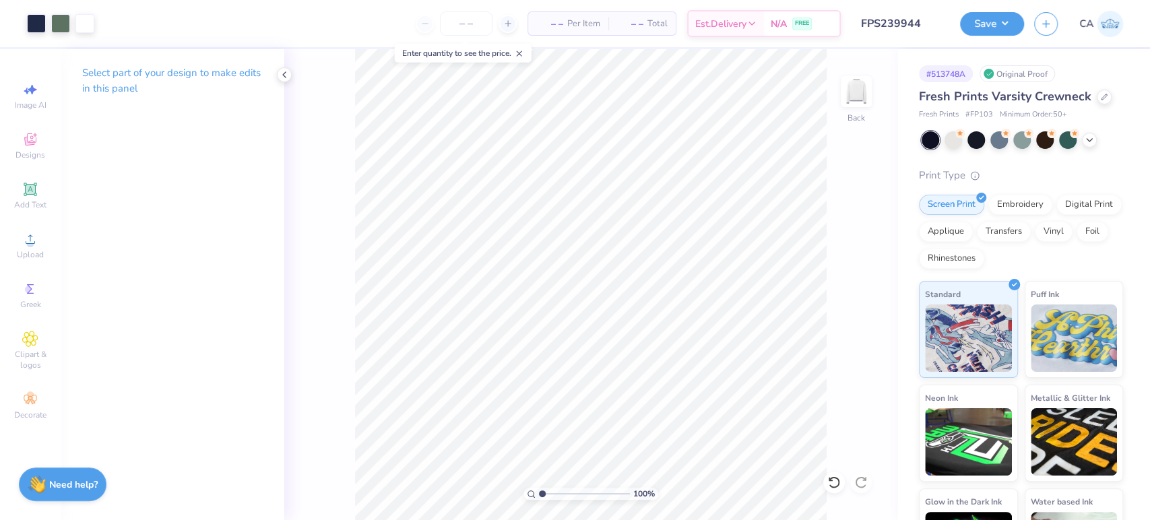
click at [984, 113] on span "# FP103" at bounding box center [980, 114] width 28 height 11
click at [889, 17] on input "FPS239944" at bounding box center [884, 23] width 132 height 27
